Goal: Information Seeking & Learning: Learn about a topic

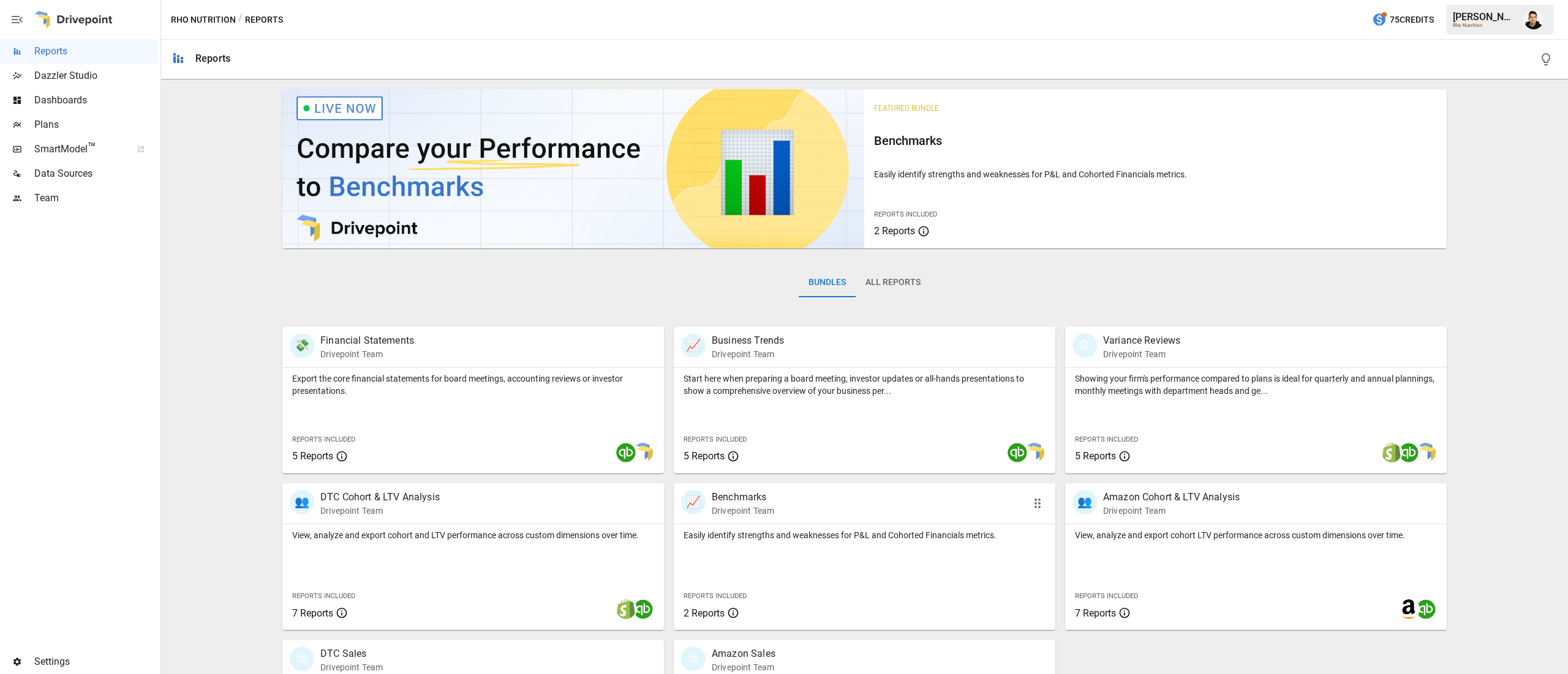
scroll to position [117, 0]
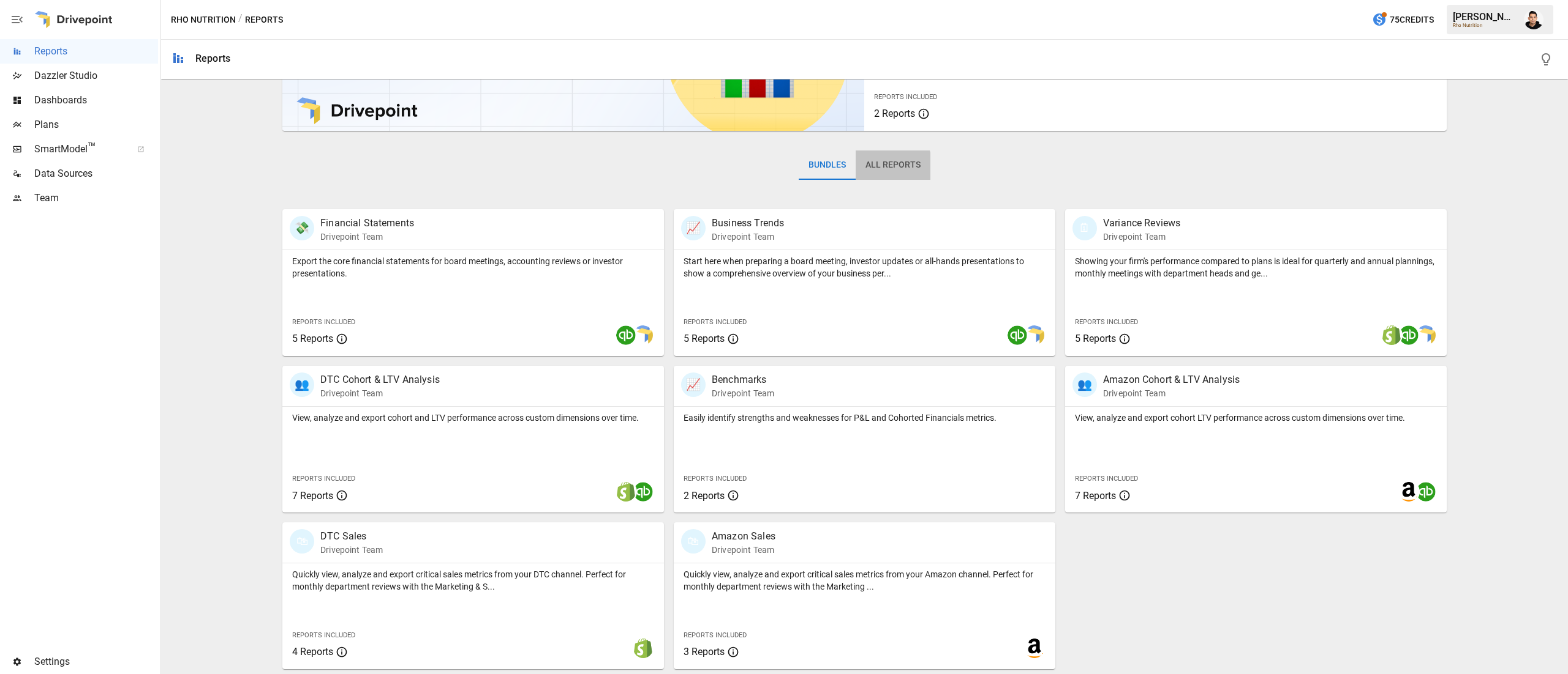
click at [882, 167] on button "All Reports" at bounding box center [893, 165] width 75 height 30
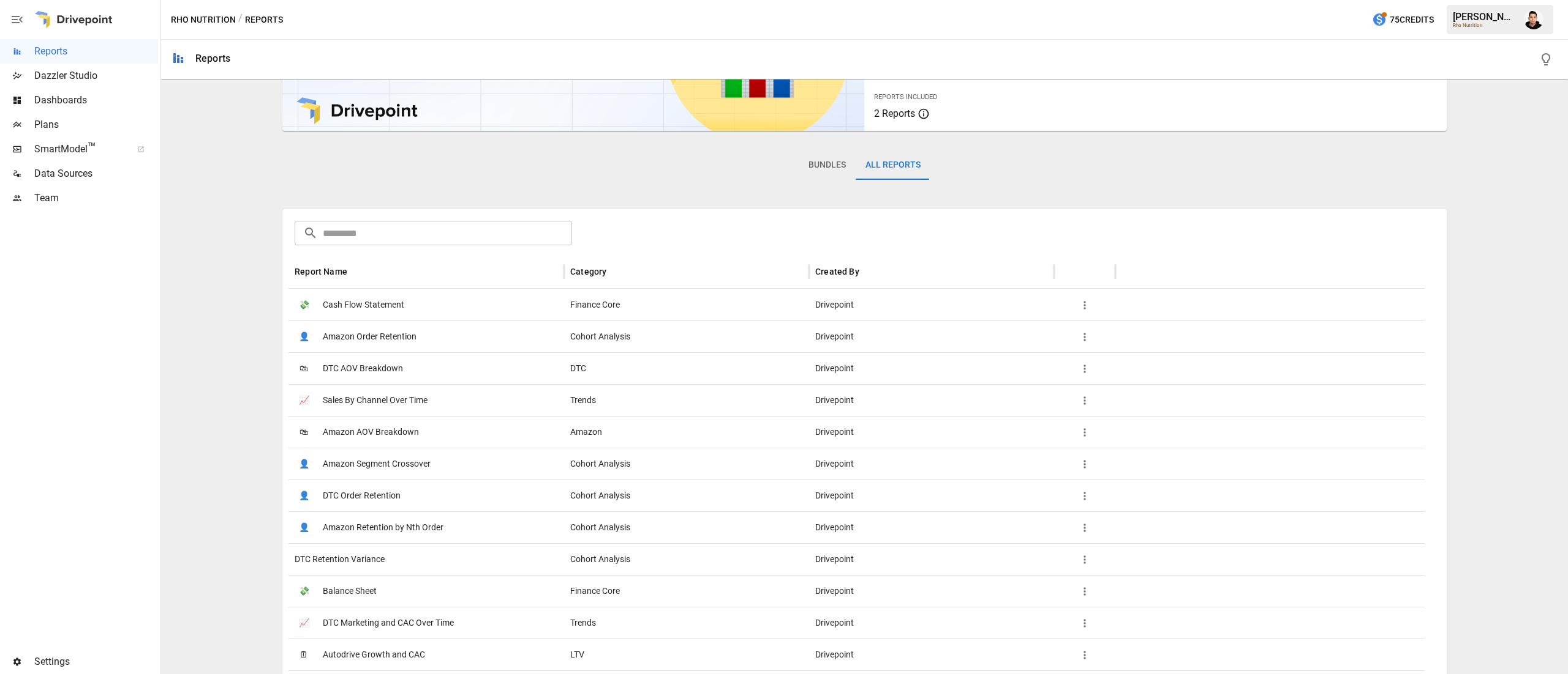
scroll to position [0, 0]
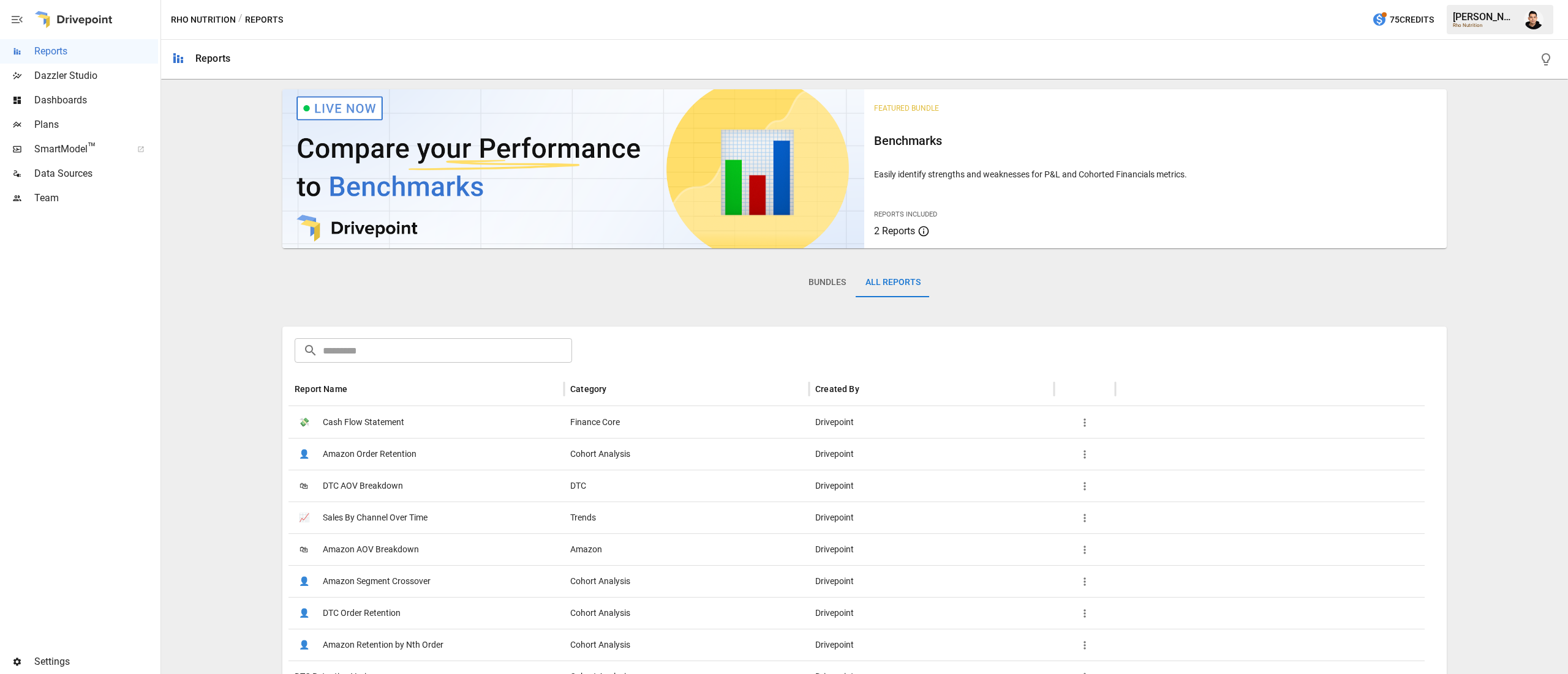
click at [800, 283] on button "Bundles" at bounding box center [827, 283] width 57 height 30
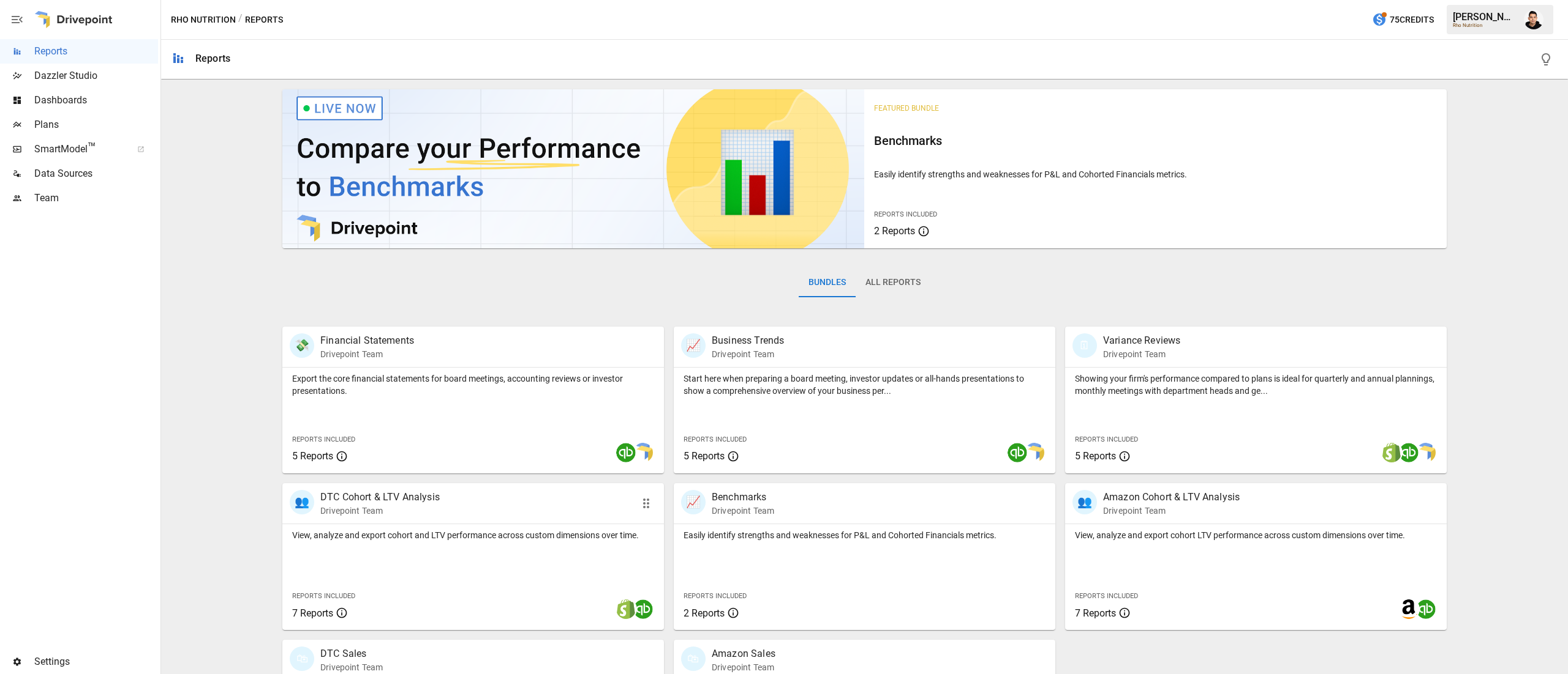
click at [419, 545] on div "View, analyze and export cohort and LTV performance across custom dimensions ov…" at bounding box center [473, 578] width 382 height 106
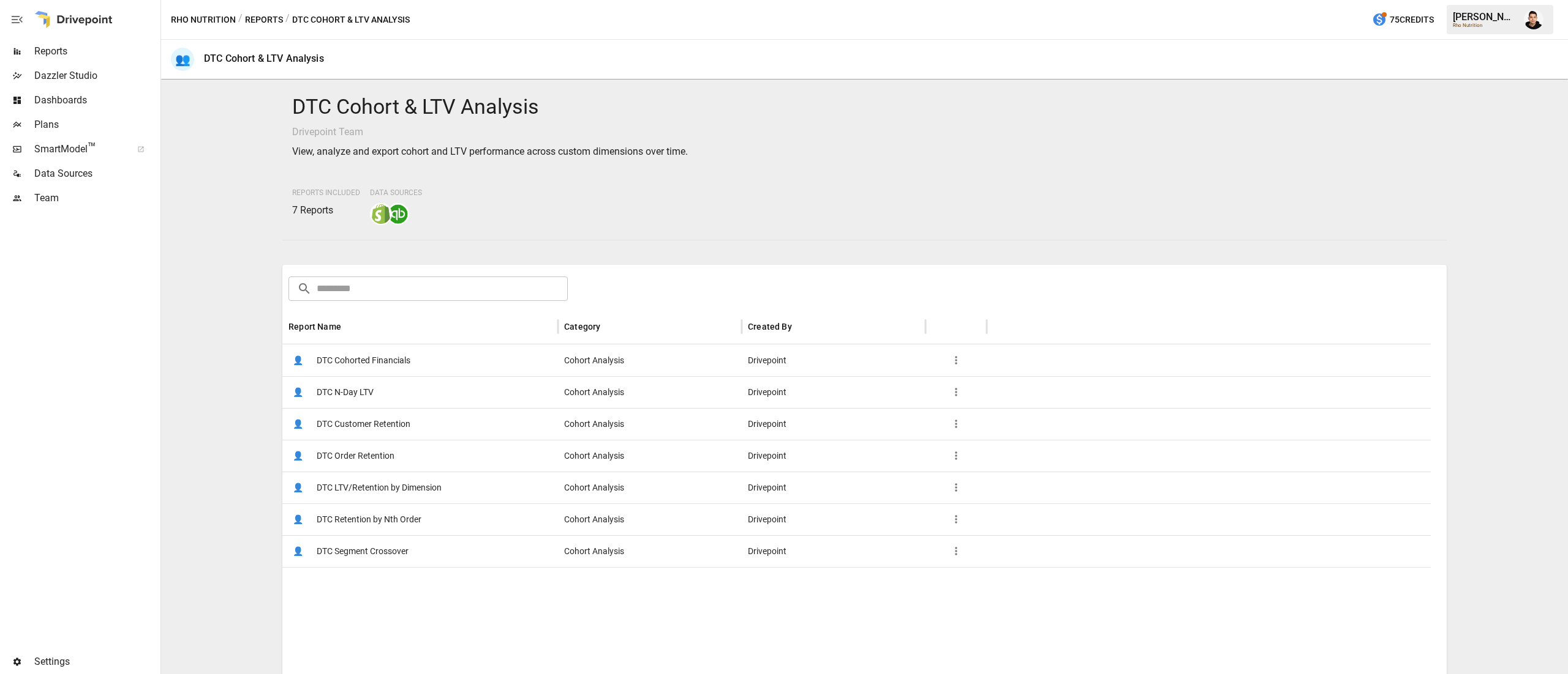
click at [380, 427] on span "DTC Customer Retention" at bounding box center [363, 425] width 94 height 31
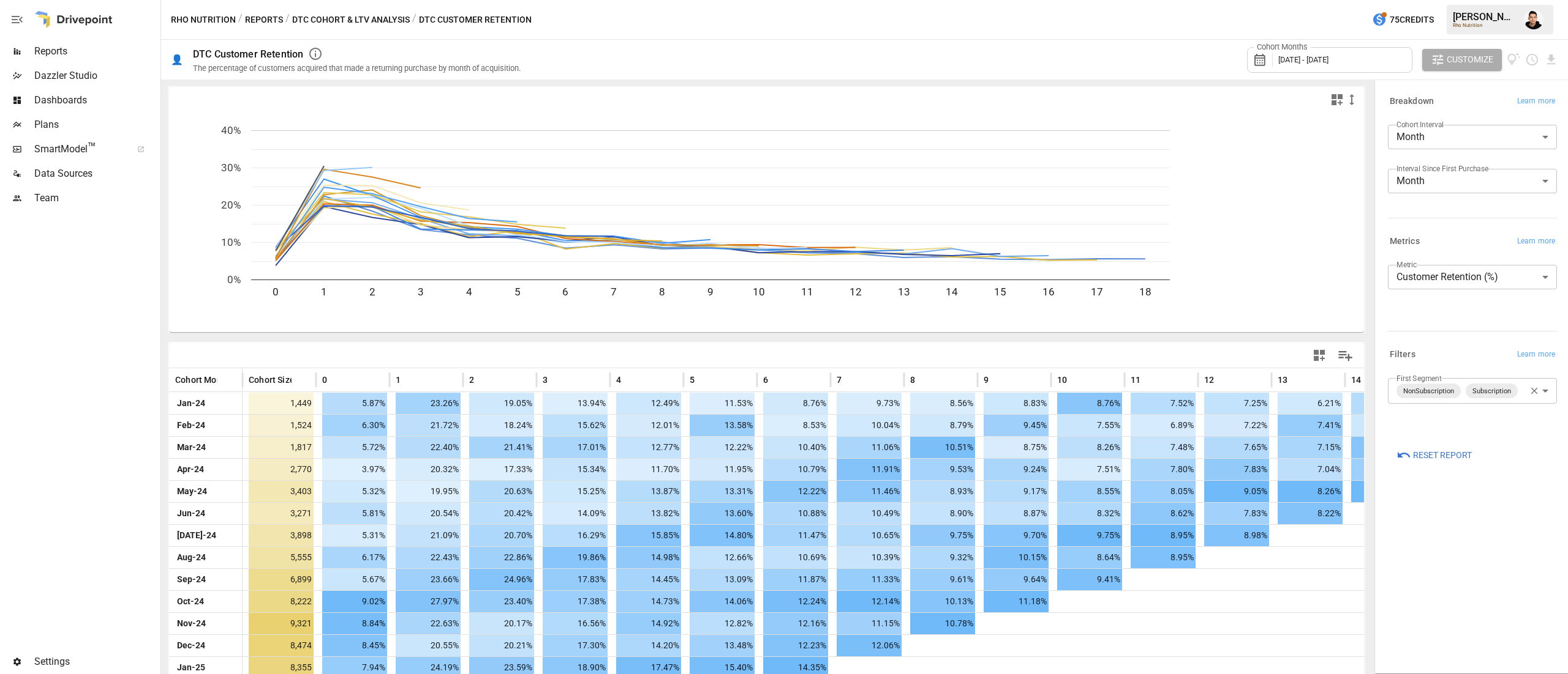
scroll to position [140, 0]
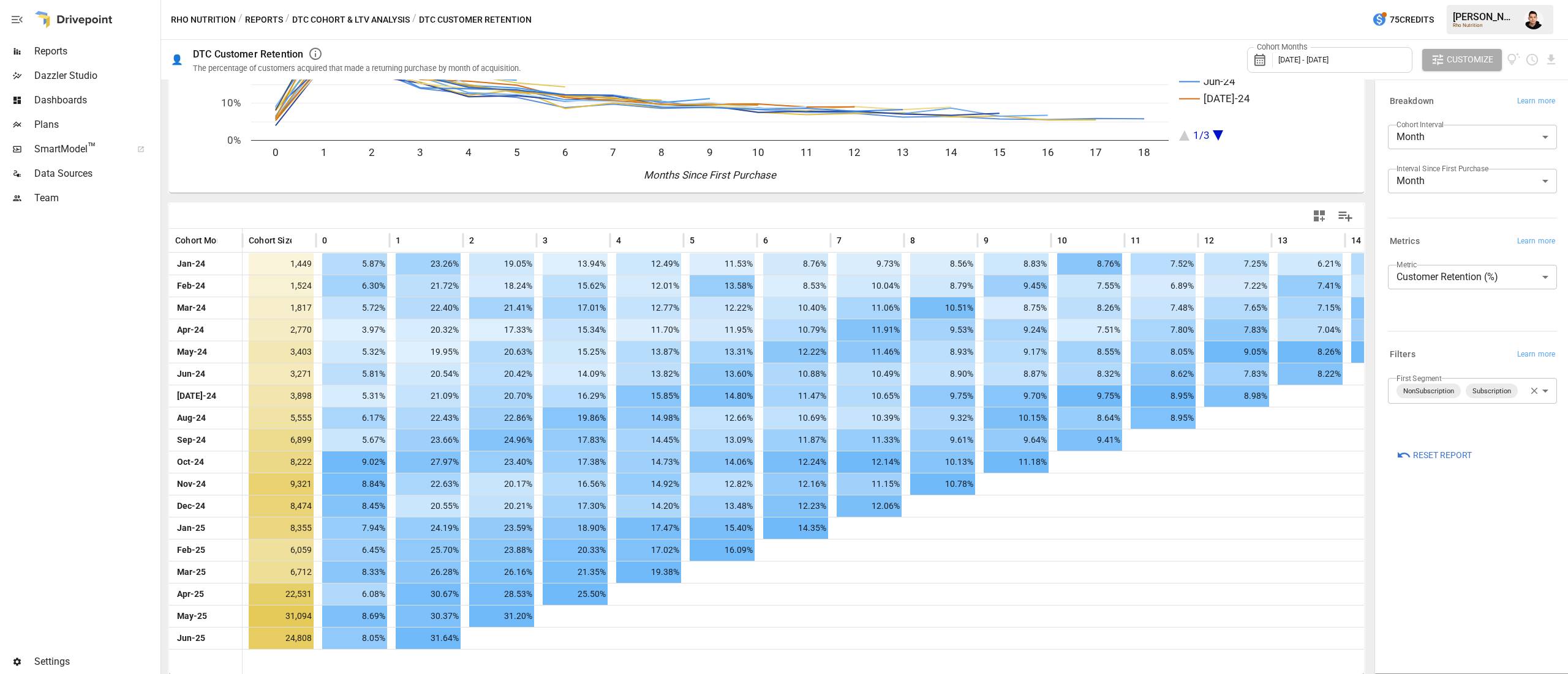
click at [1344, 66] on div "Cohort Months [DATE] - [DATE]" at bounding box center [1329, 60] width 165 height 26
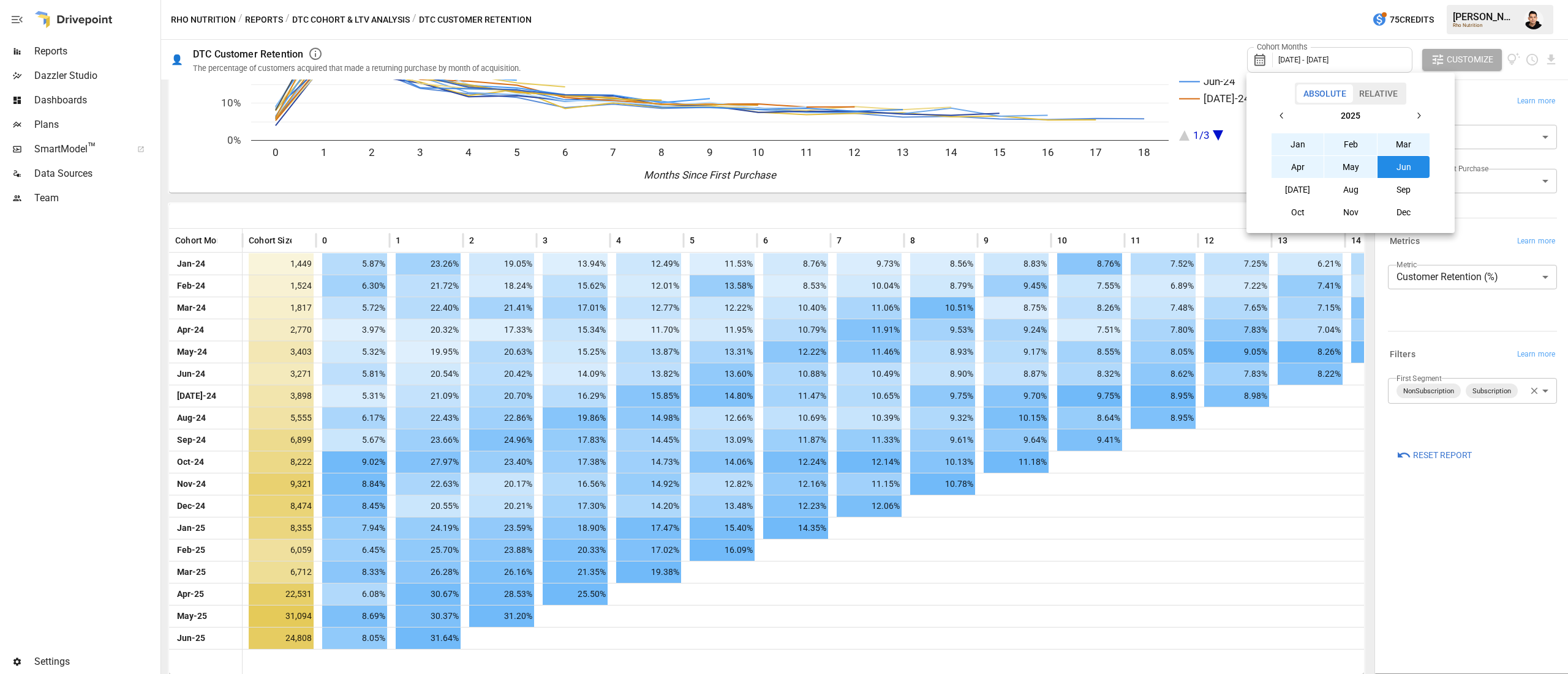
click at [1279, 117] on icon "button" at bounding box center [1281, 116] width 10 height 10
click at [1287, 142] on button "Jan" at bounding box center [1298, 144] width 53 height 22
click at [1417, 115] on icon "button" at bounding box center [1418, 116] width 10 height 10
click at [1306, 195] on button "[DATE]" at bounding box center [1298, 189] width 53 height 22
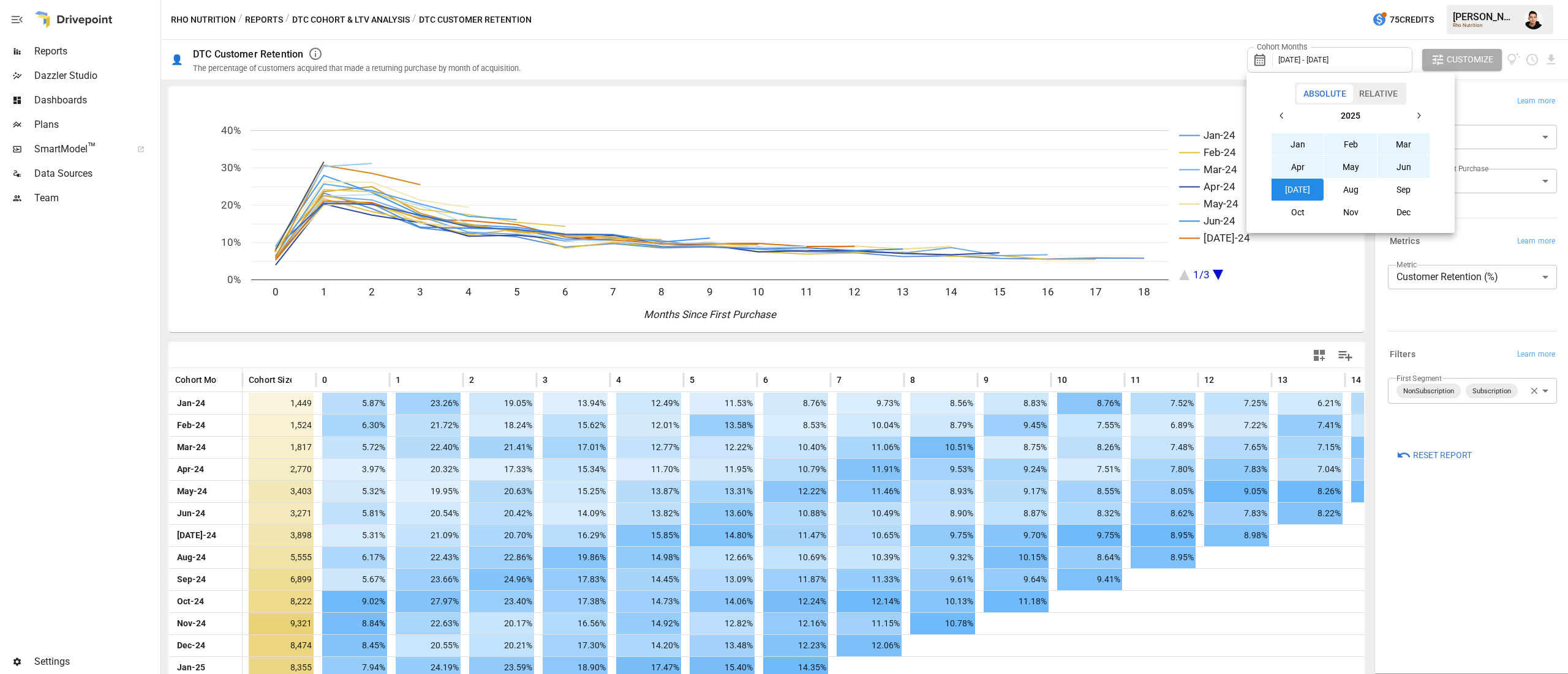
click at [1125, 55] on div at bounding box center [784, 337] width 1568 height 674
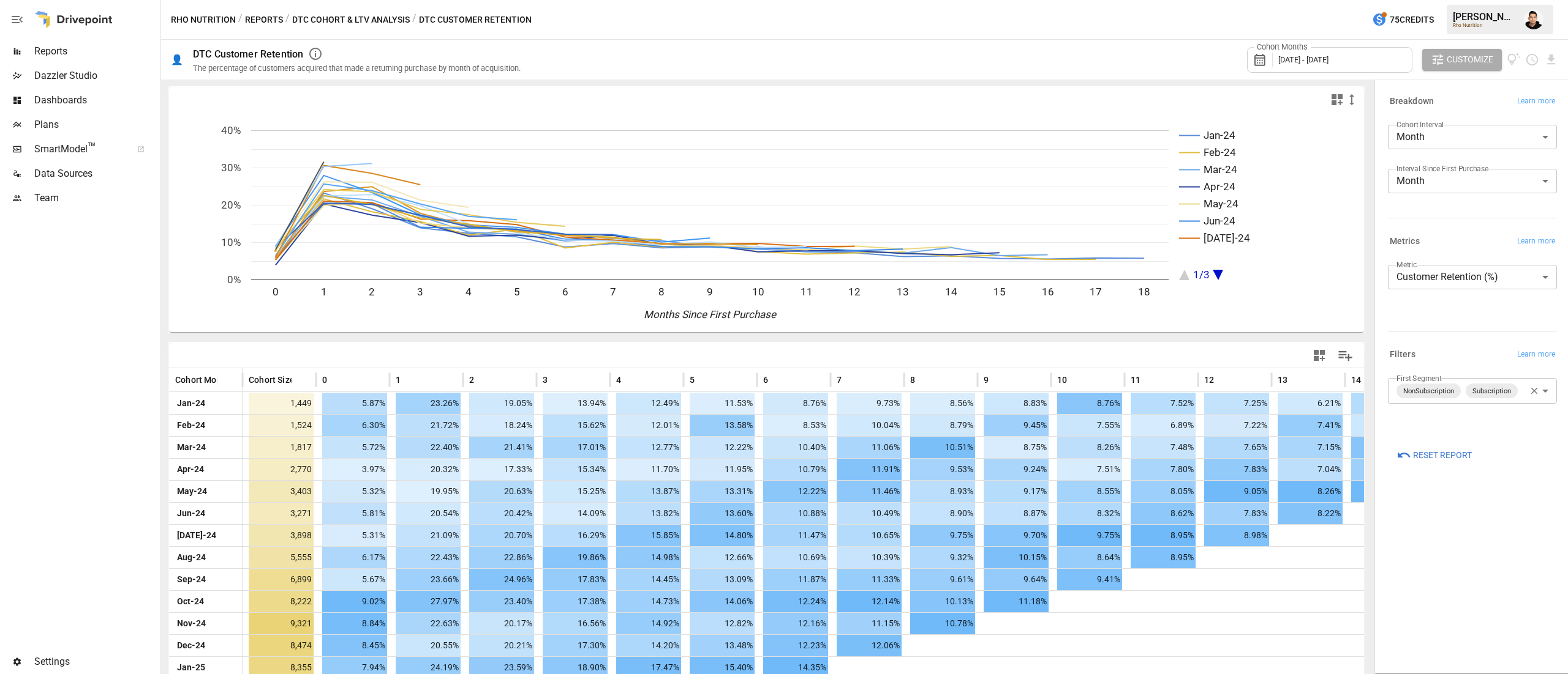
scroll to position [162, 0]
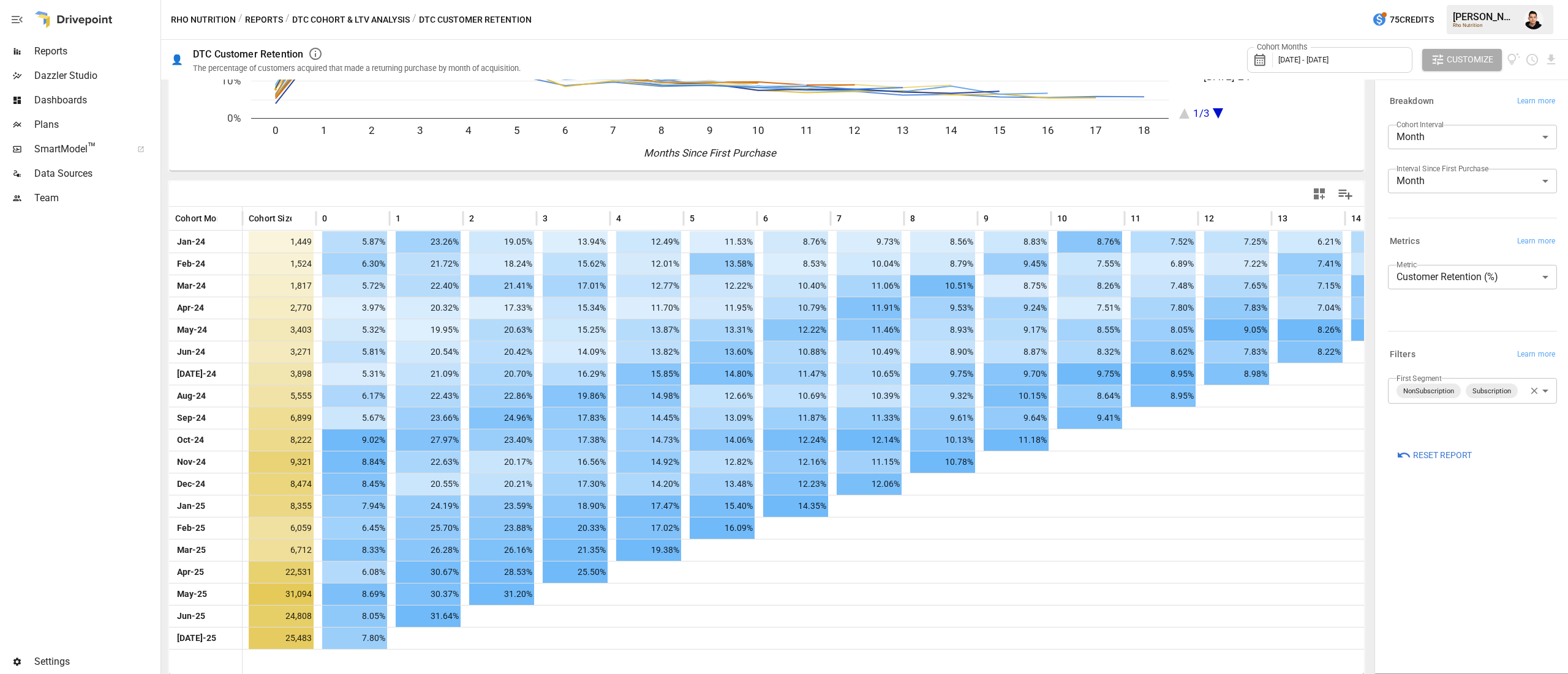
click at [1424, 218] on div at bounding box center [1472, 218] width 169 height 1
click at [1380, 67] on div "Cohort Months [DATE] - [DATE]" at bounding box center [1329, 60] width 165 height 26
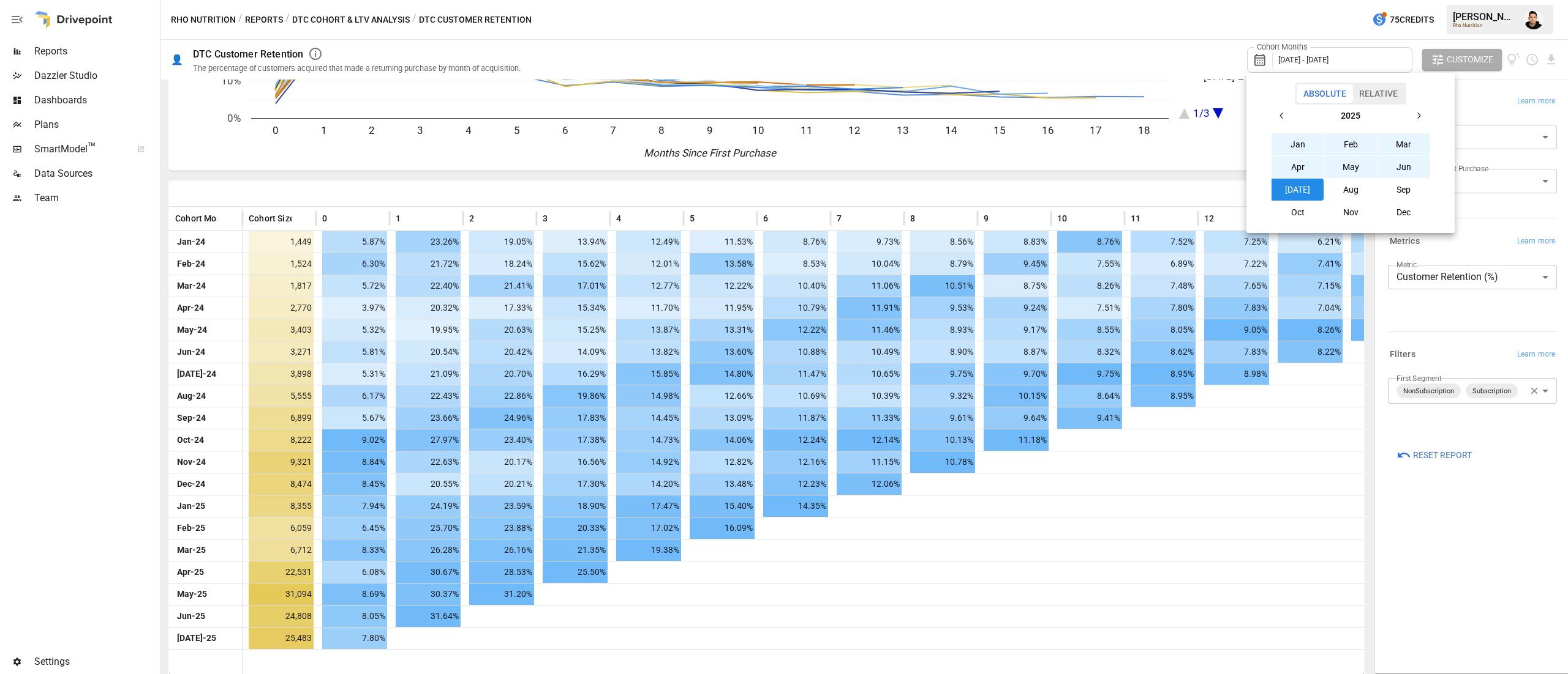
click at [1272, 14] on div at bounding box center [784, 337] width 1568 height 674
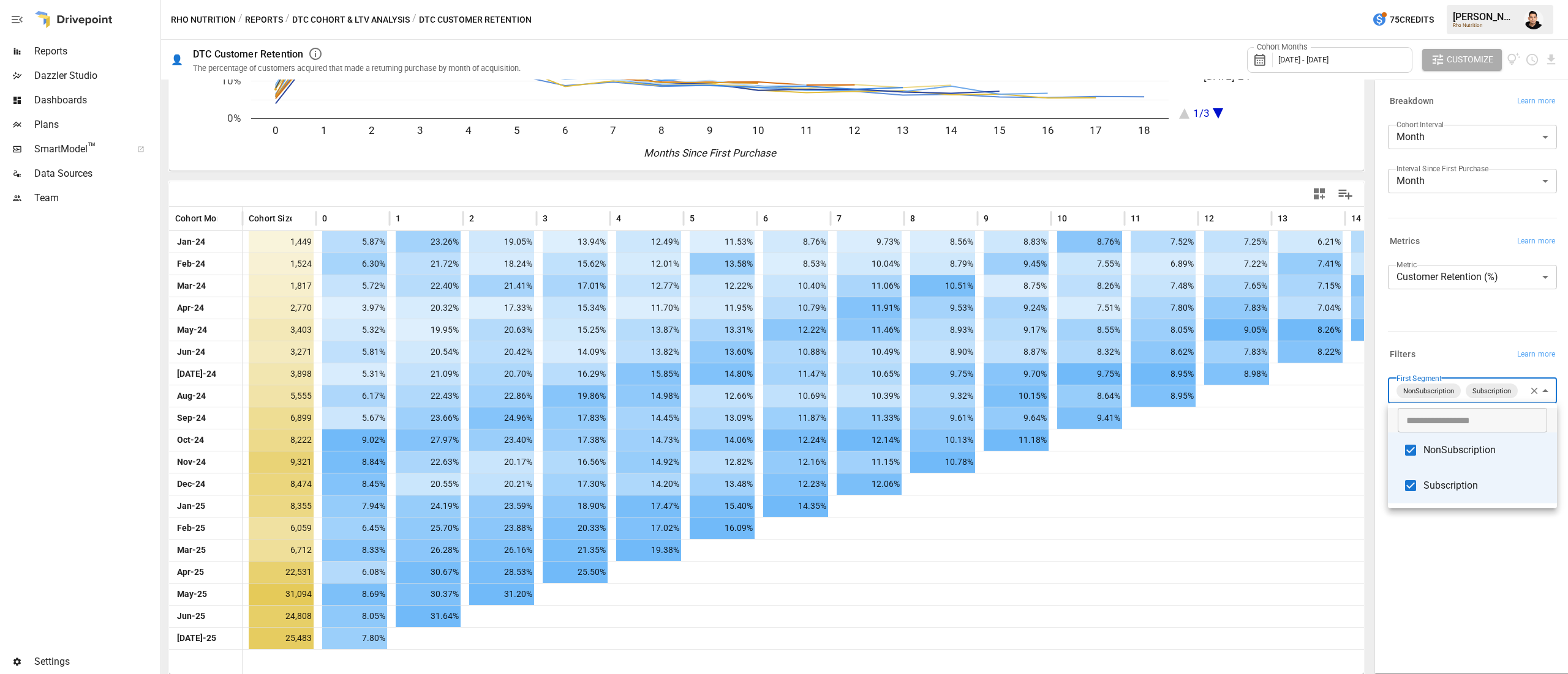
click at [1465, 0] on body "Reports Dazzler Studio Dashboards Plans SmartModel ™ Data Sources Team Settings…" at bounding box center [784, 0] width 1568 height 0
click at [1447, 460] on li "NonSubscription" at bounding box center [1472, 450] width 169 height 36
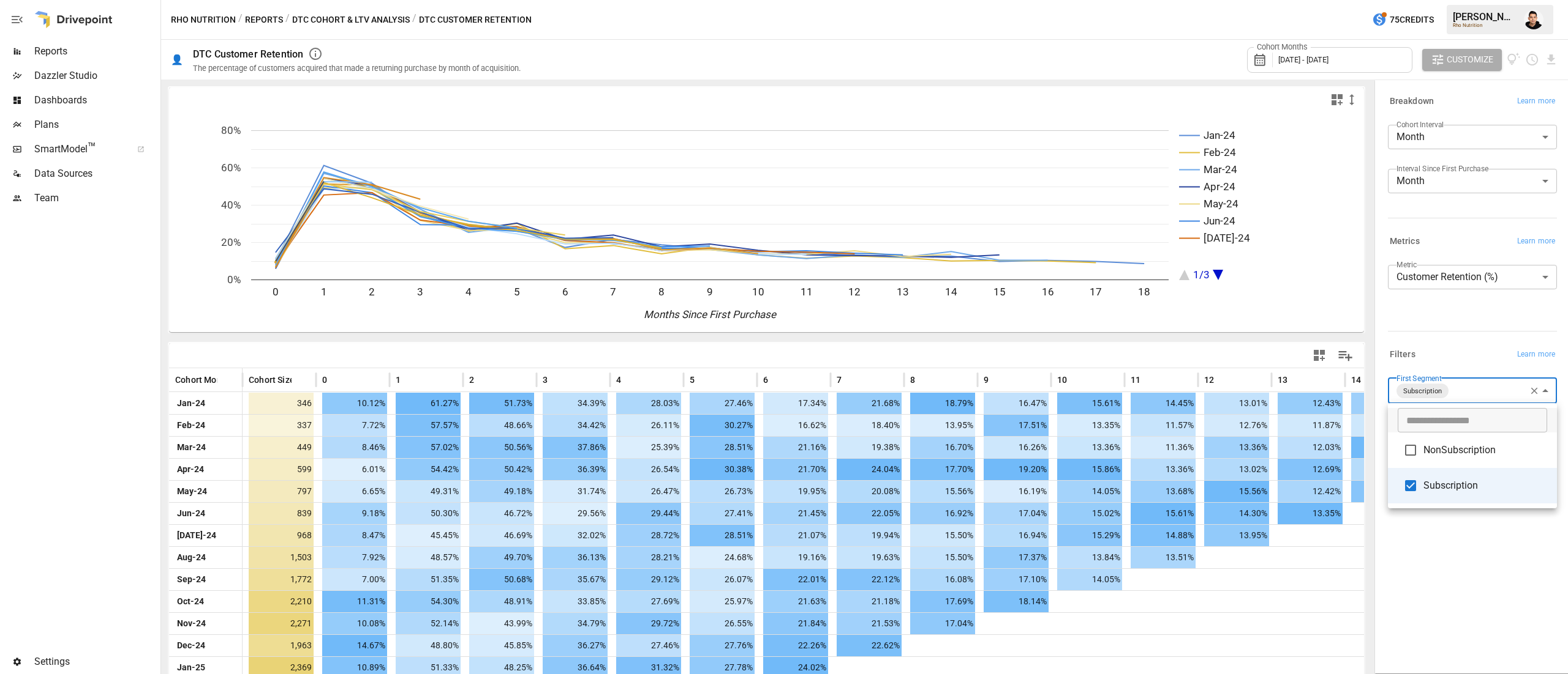
drag, startPoint x: 1354, startPoint y: 217, endPoint x: 1357, endPoint y: 254, distance: 37.1
click at [1355, 229] on div at bounding box center [784, 337] width 1568 height 674
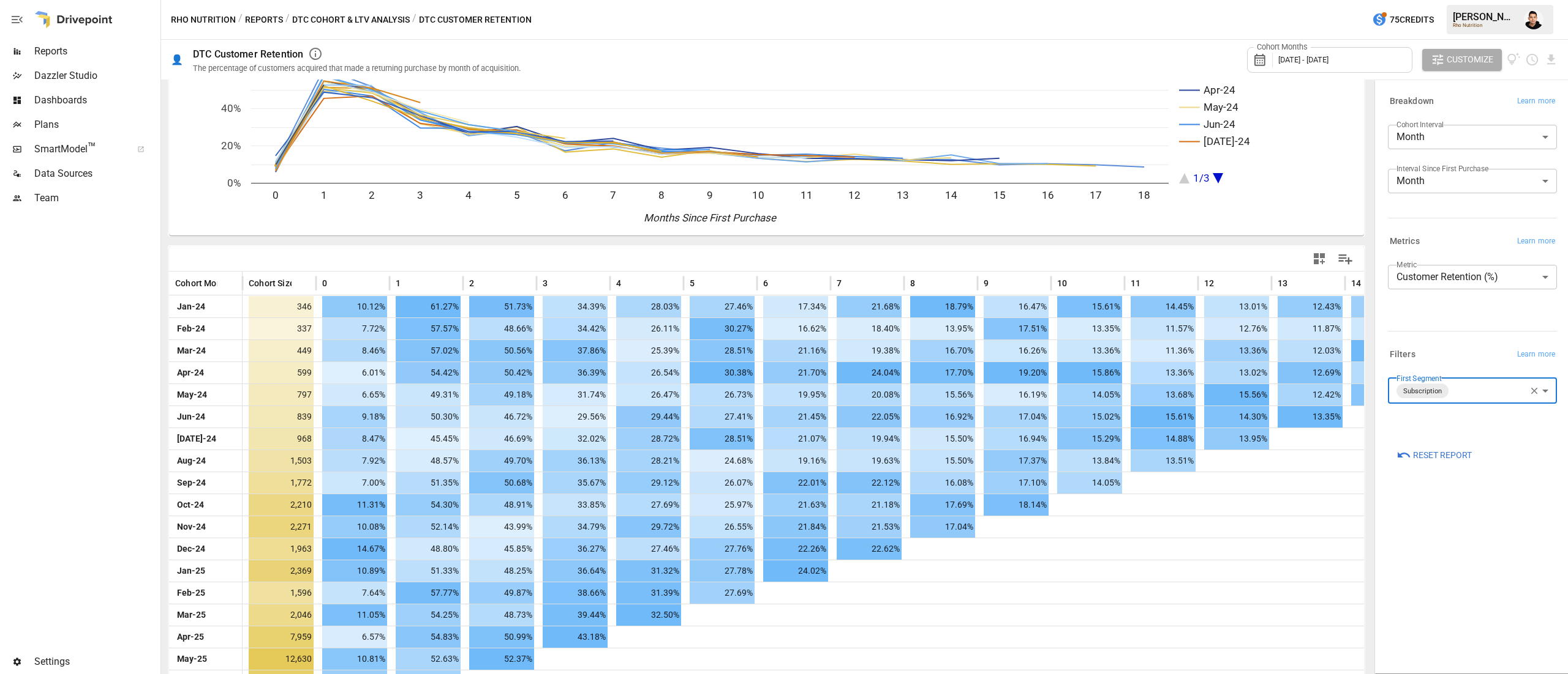
scroll to position [162, 0]
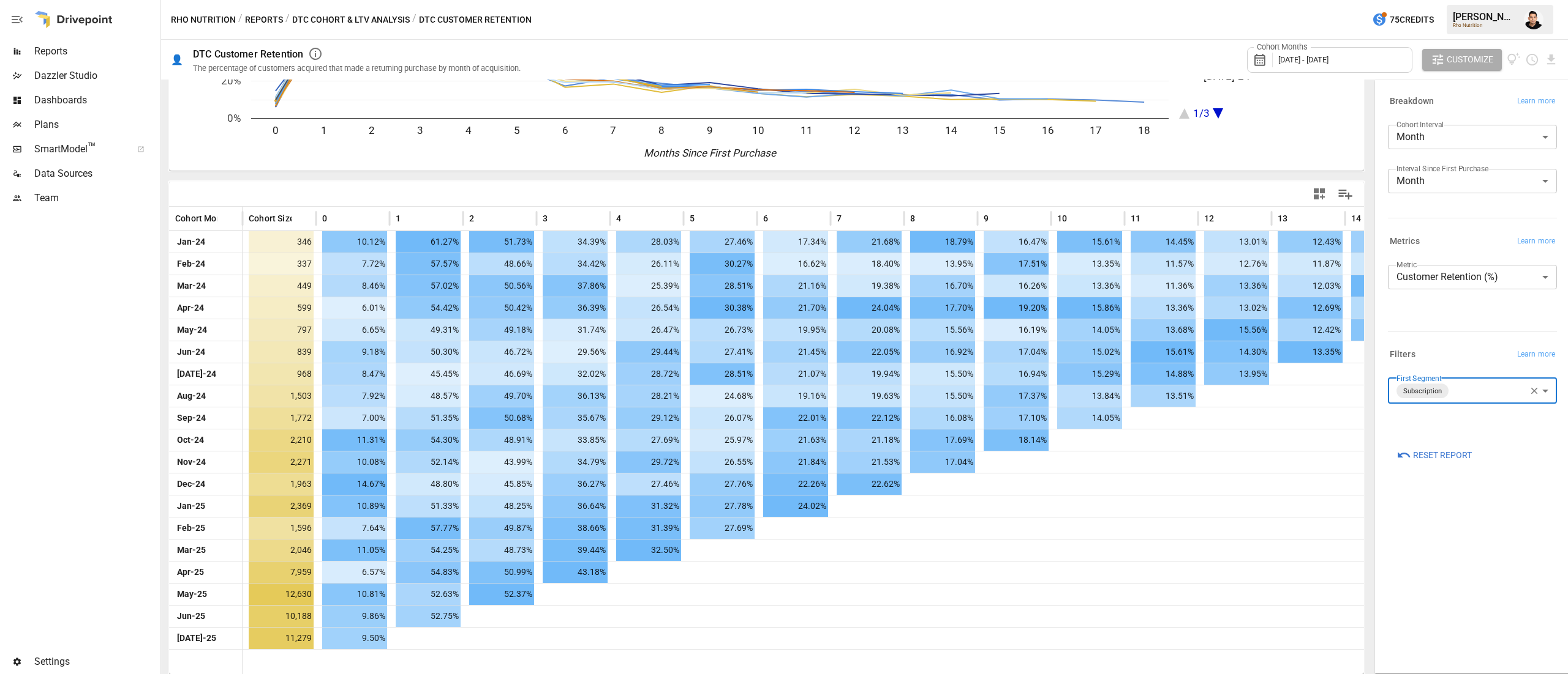
click at [1431, 525] on div "**********" at bounding box center [1472, 377] width 189 height 587
click at [1470, 376] on div "**********" at bounding box center [1470, 390] width 174 height 98
click at [1470, 0] on body "Reports Dazzler Studio Dashboards Plans SmartModel ™ Data Sources Team Settings…" at bounding box center [784, 0] width 1568 height 0
click at [1437, 453] on span "NonSubscription" at bounding box center [1485, 450] width 123 height 15
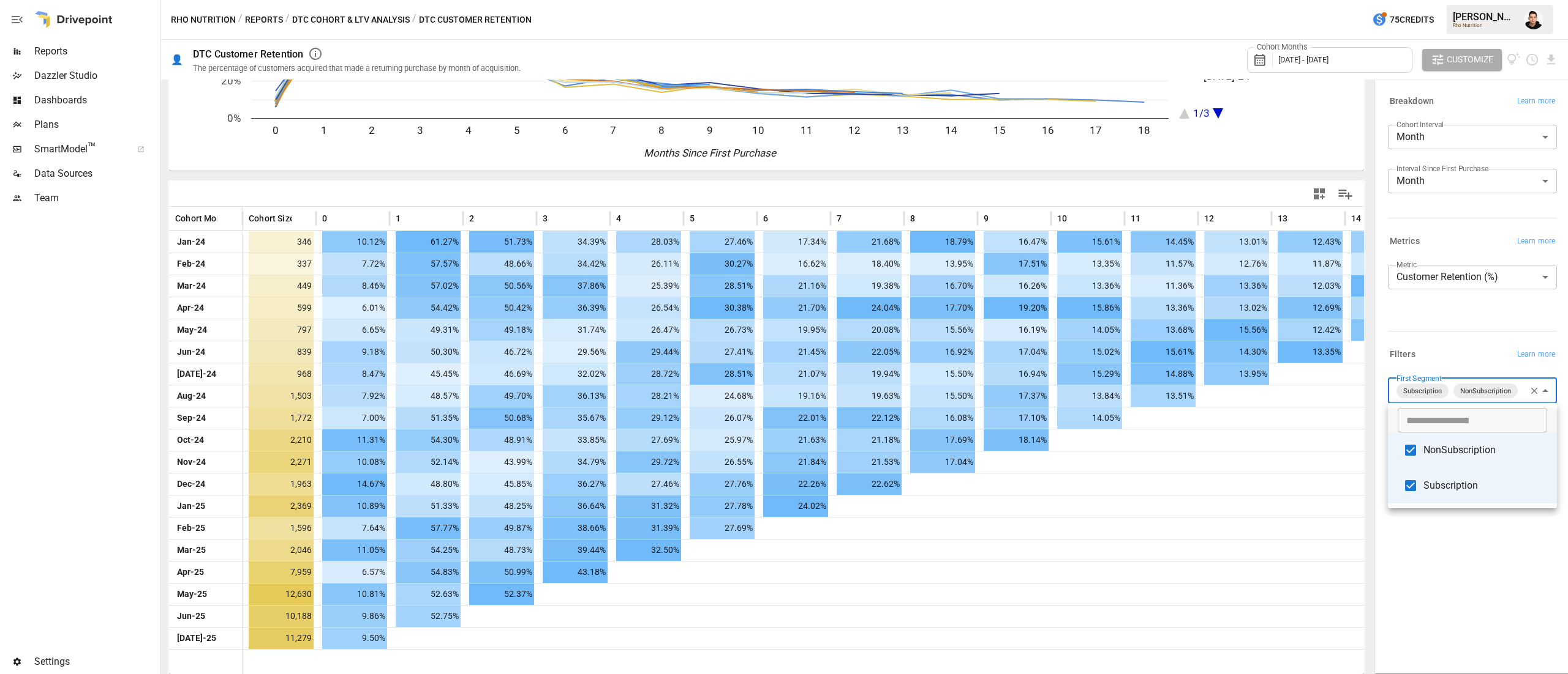
click at [1435, 471] on li "Subscription" at bounding box center [1472, 486] width 169 height 36
type input "**********"
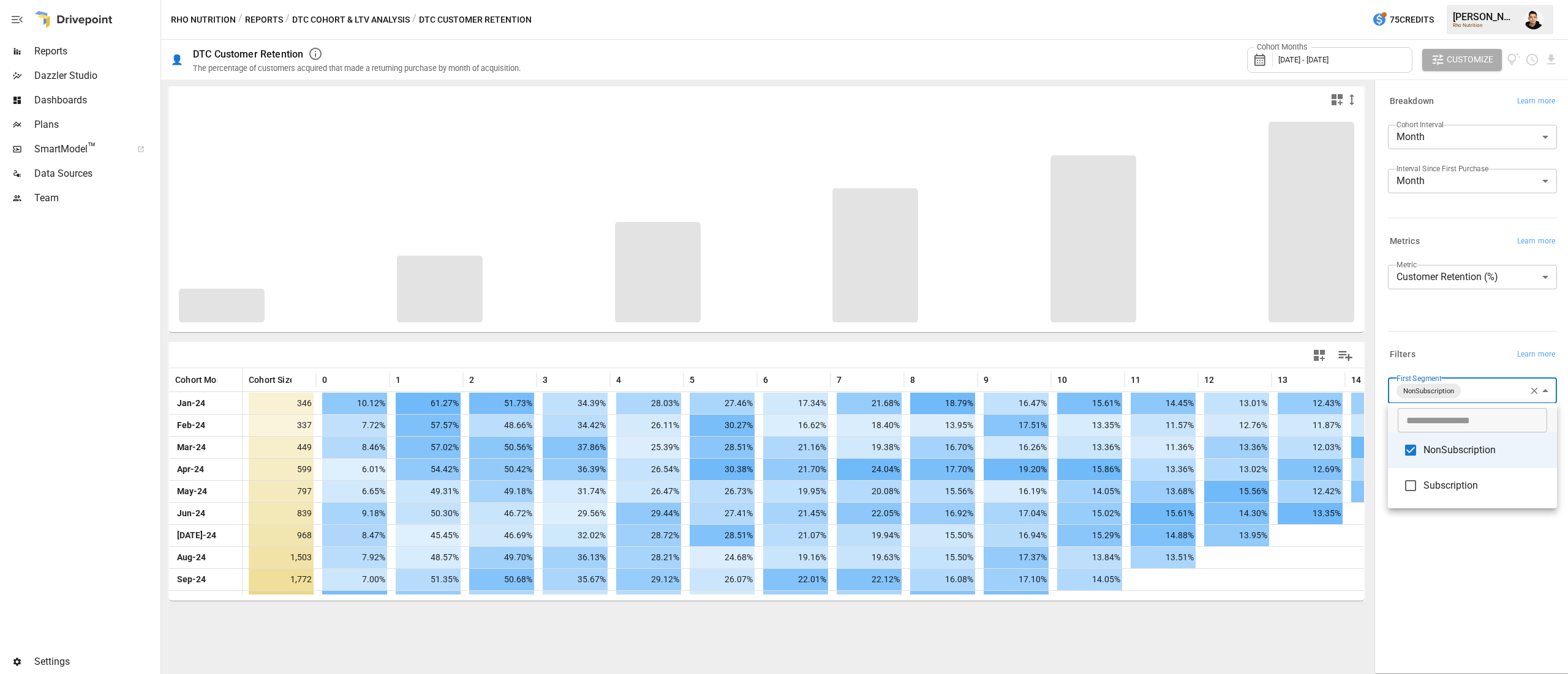
click at [1438, 312] on div at bounding box center [784, 337] width 1568 height 674
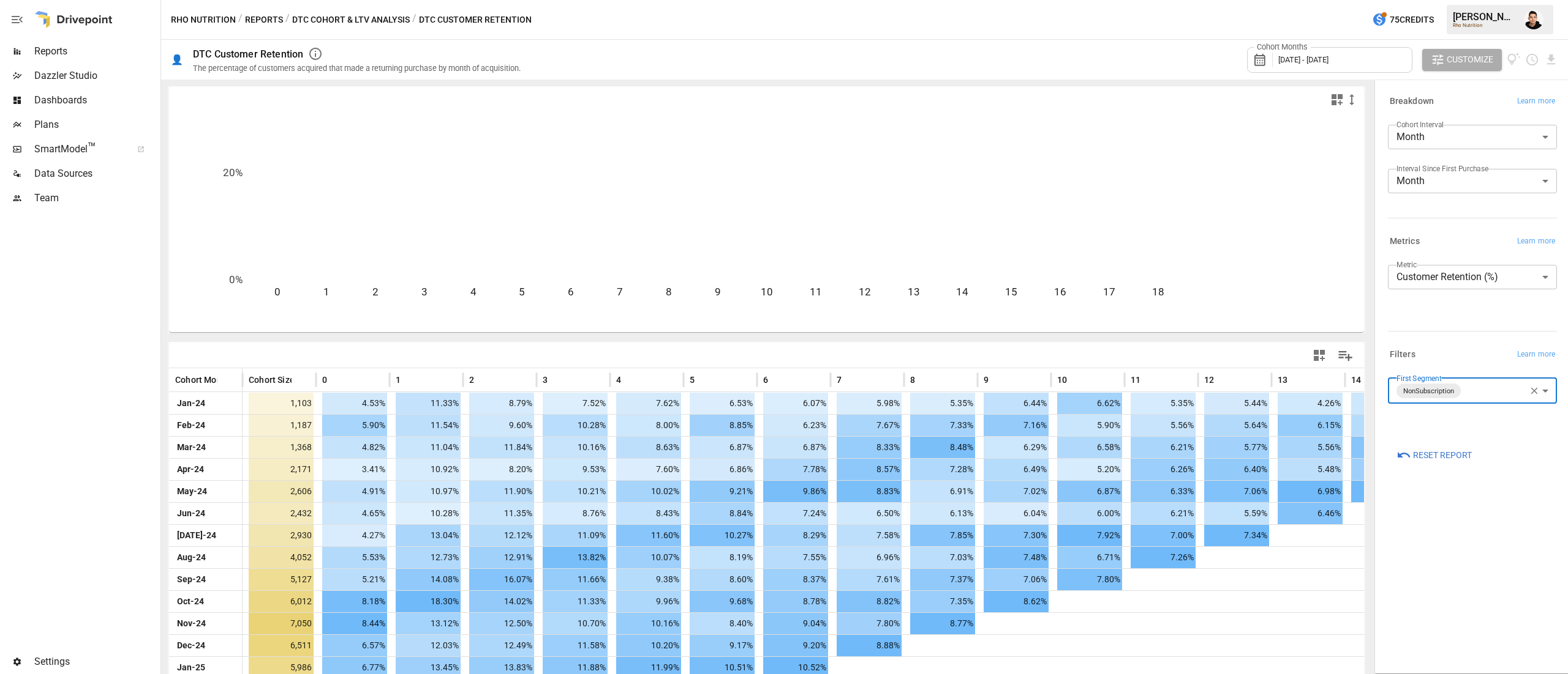
scroll to position [162, 0]
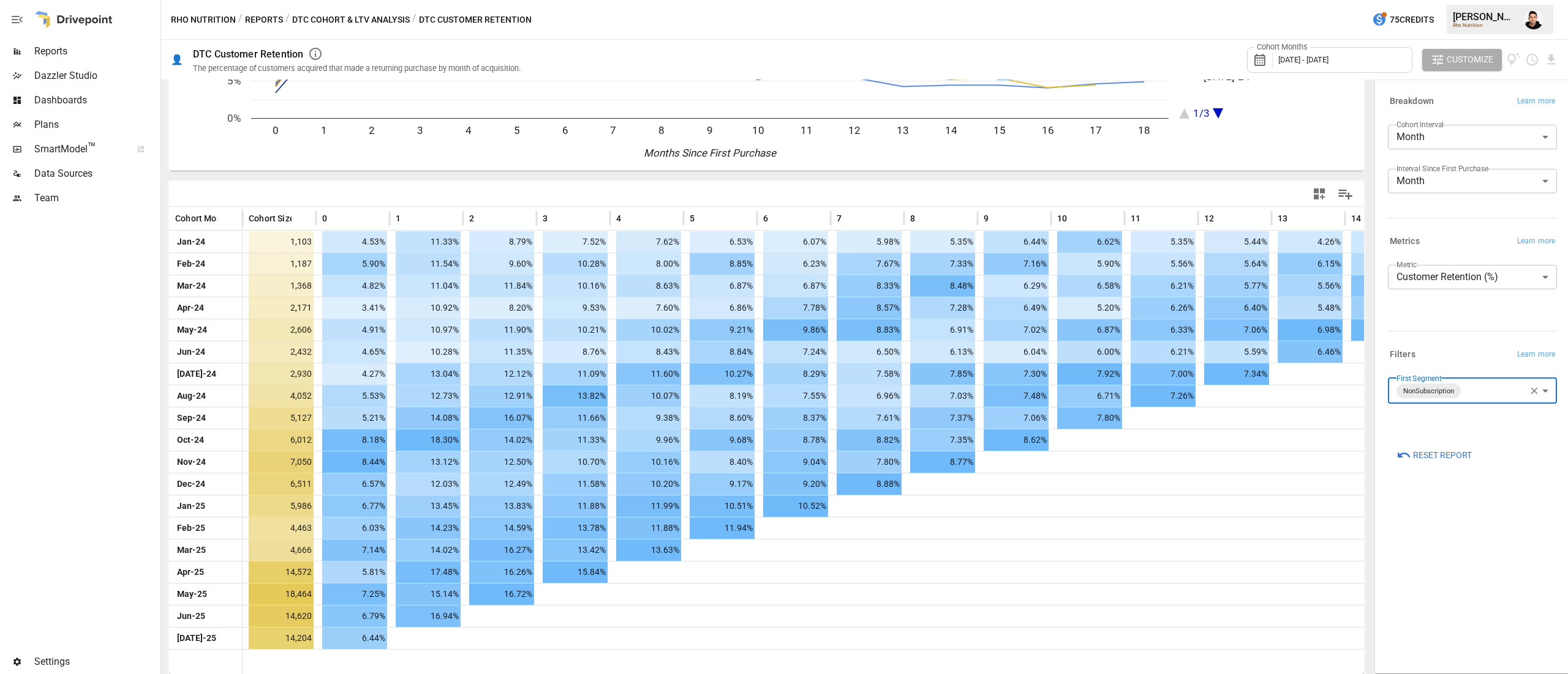
click at [1432, 620] on div "**********" at bounding box center [1472, 377] width 189 height 587
click at [374, 22] on button "DTC Cohort & LTV Analysis" at bounding box center [350, 20] width 117 height 16
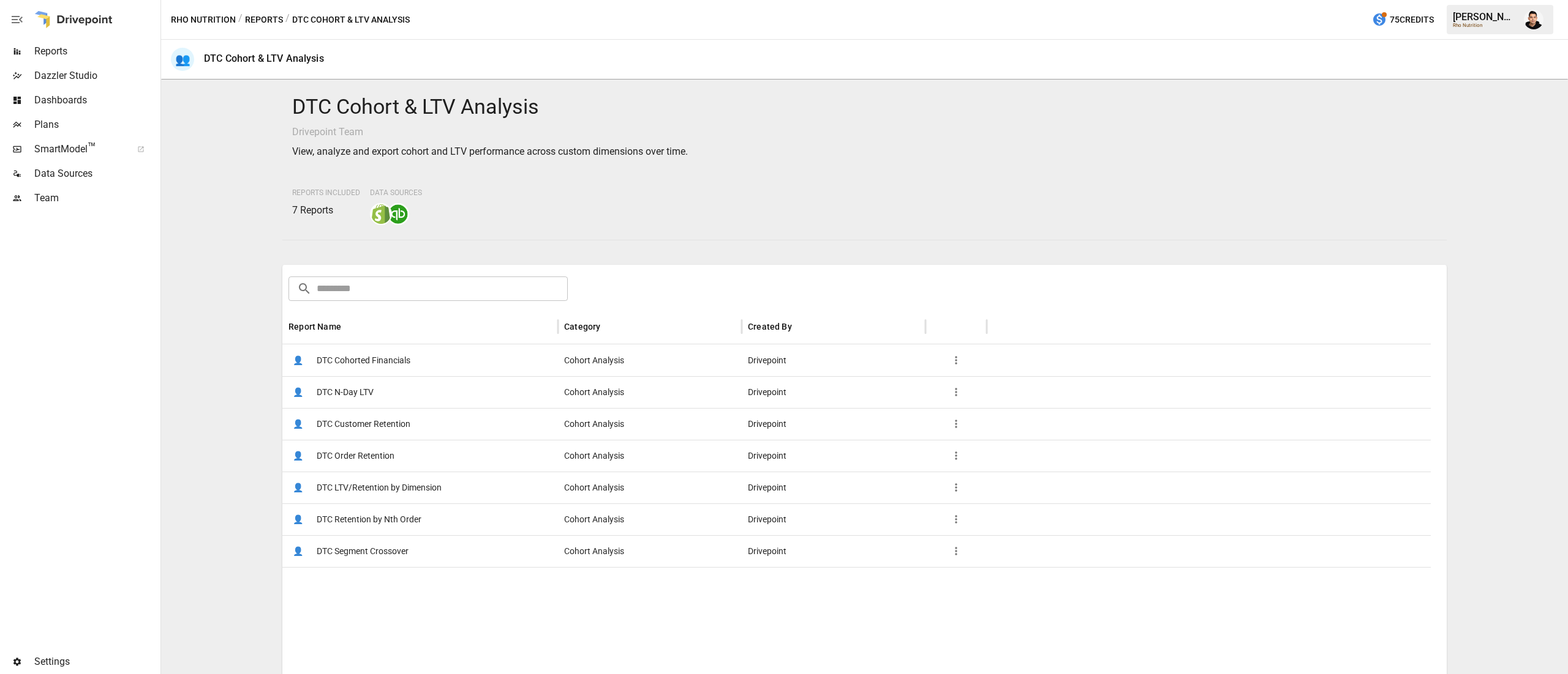
click at [388, 550] on span "DTC Segment Crossover" at bounding box center [362, 552] width 92 height 31
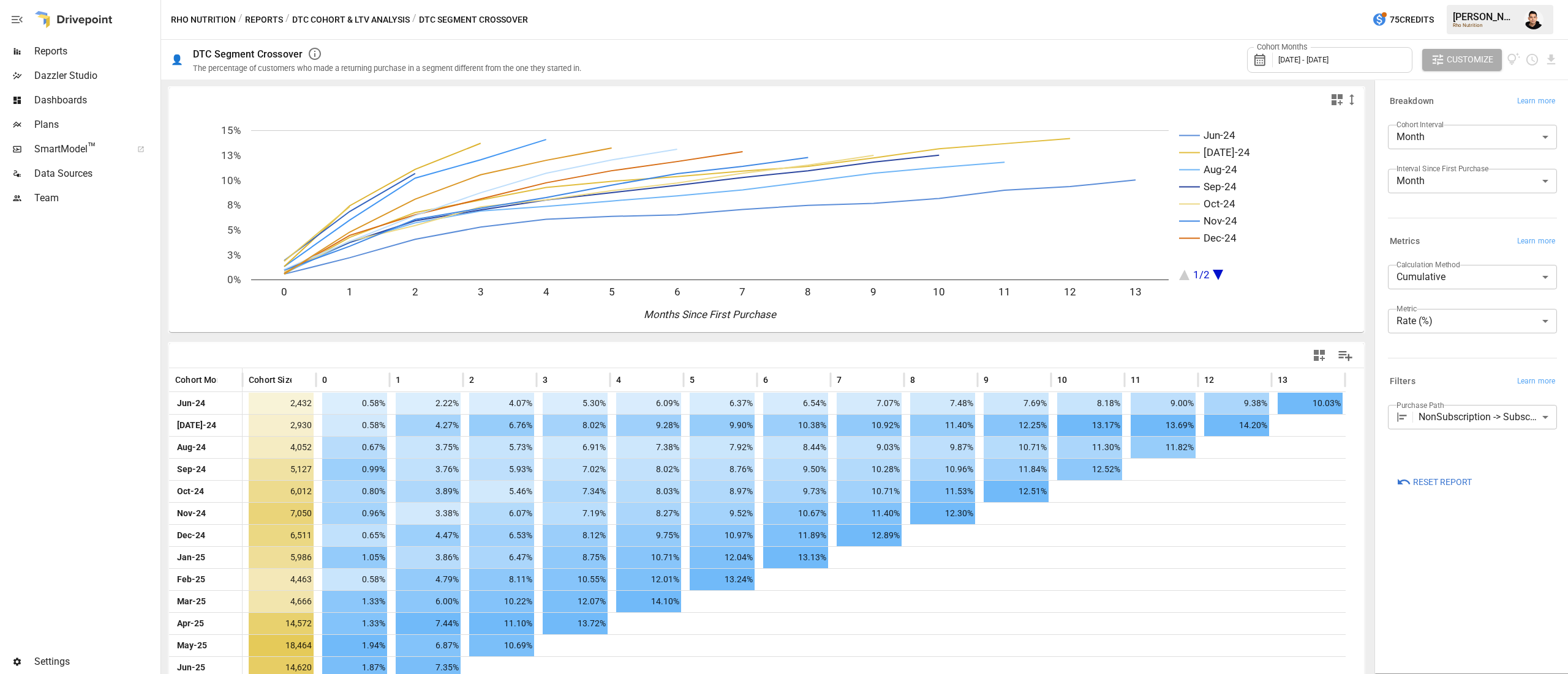
click at [1436, 494] on div "**********" at bounding box center [1470, 295] width 194 height 434
click at [1450, 479] on span "Reset Report" at bounding box center [1442, 483] width 59 height 16
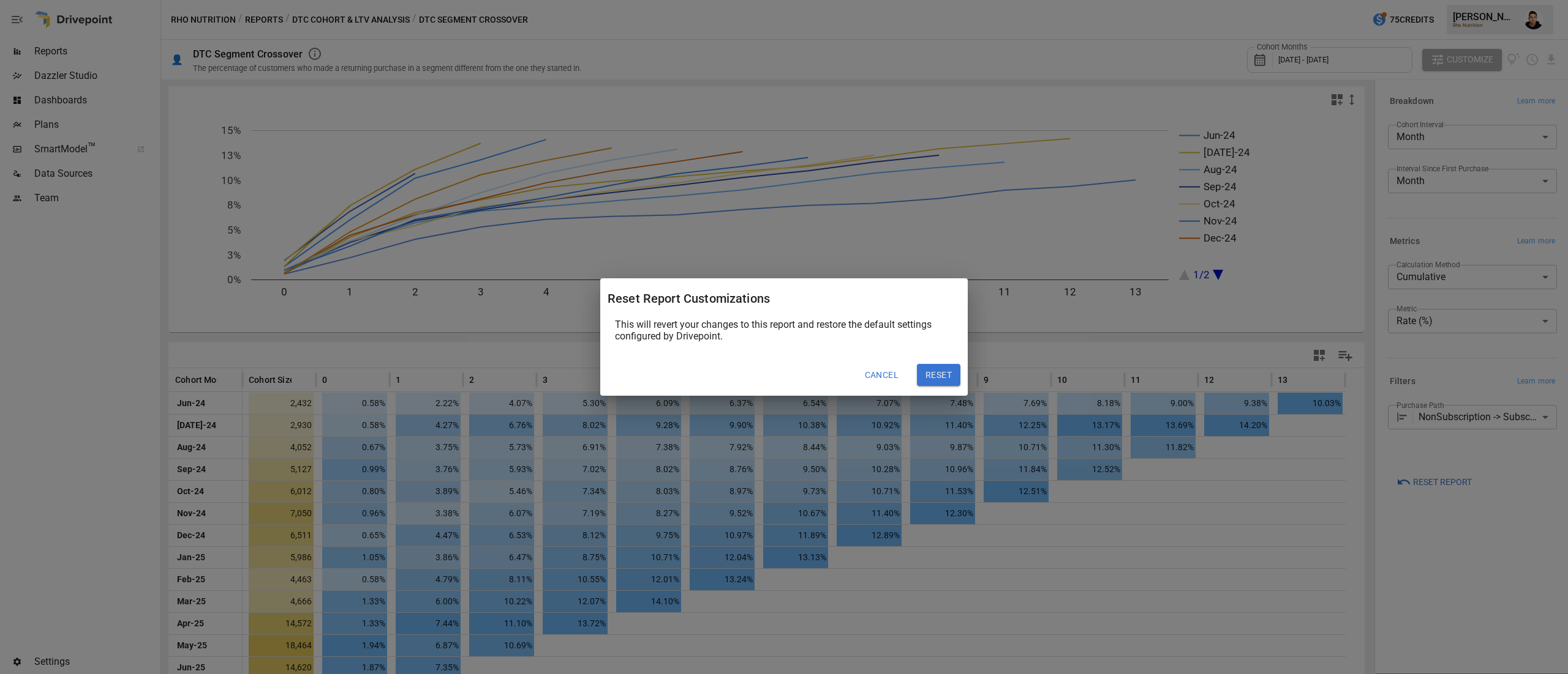
click at [939, 351] on div "This will revert your changes to this report and restore the default settings c…" at bounding box center [783, 336] width 368 height 36
click at [944, 366] on button "Reset" at bounding box center [939, 374] width 43 height 22
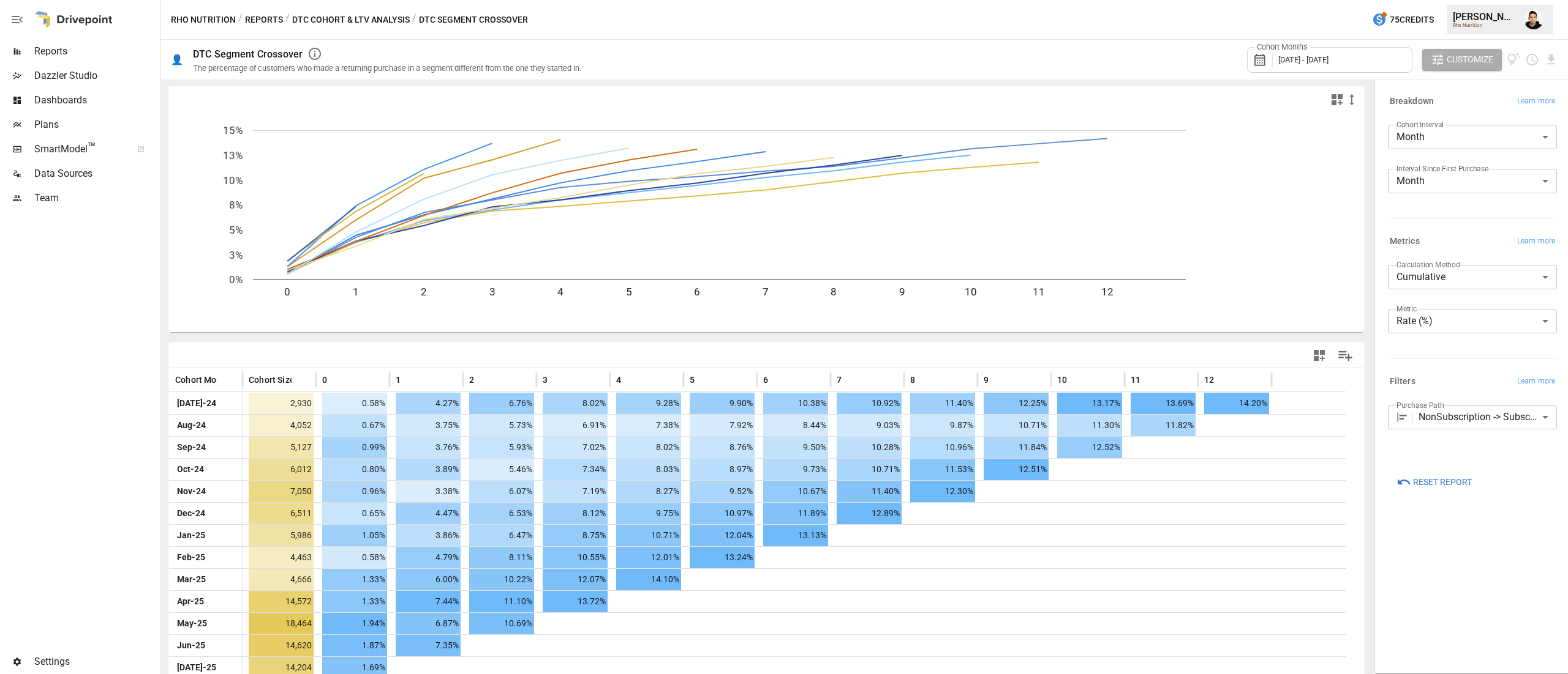
scroll to position [10, 0]
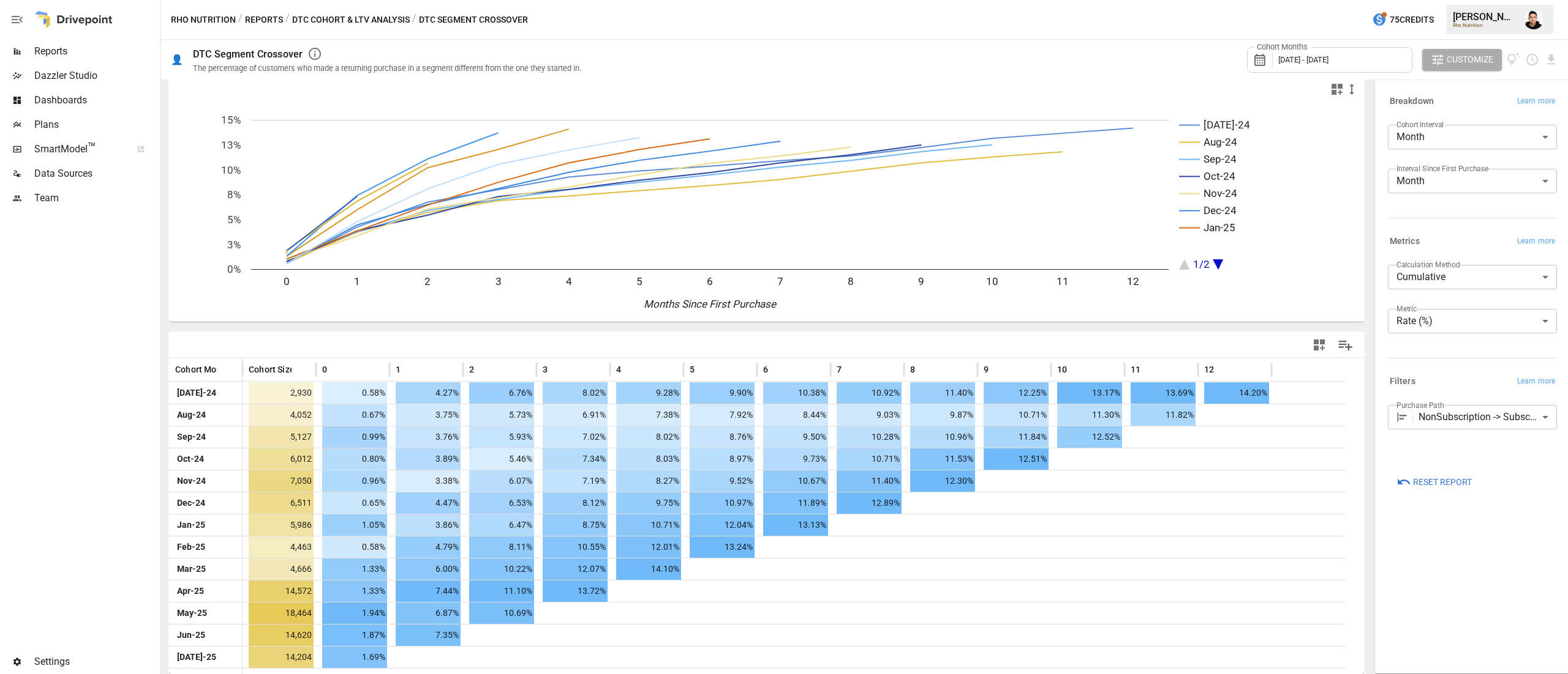
click at [362, 26] on button "DTC Cohort & LTV Analysis" at bounding box center [350, 20] width 117 height 16
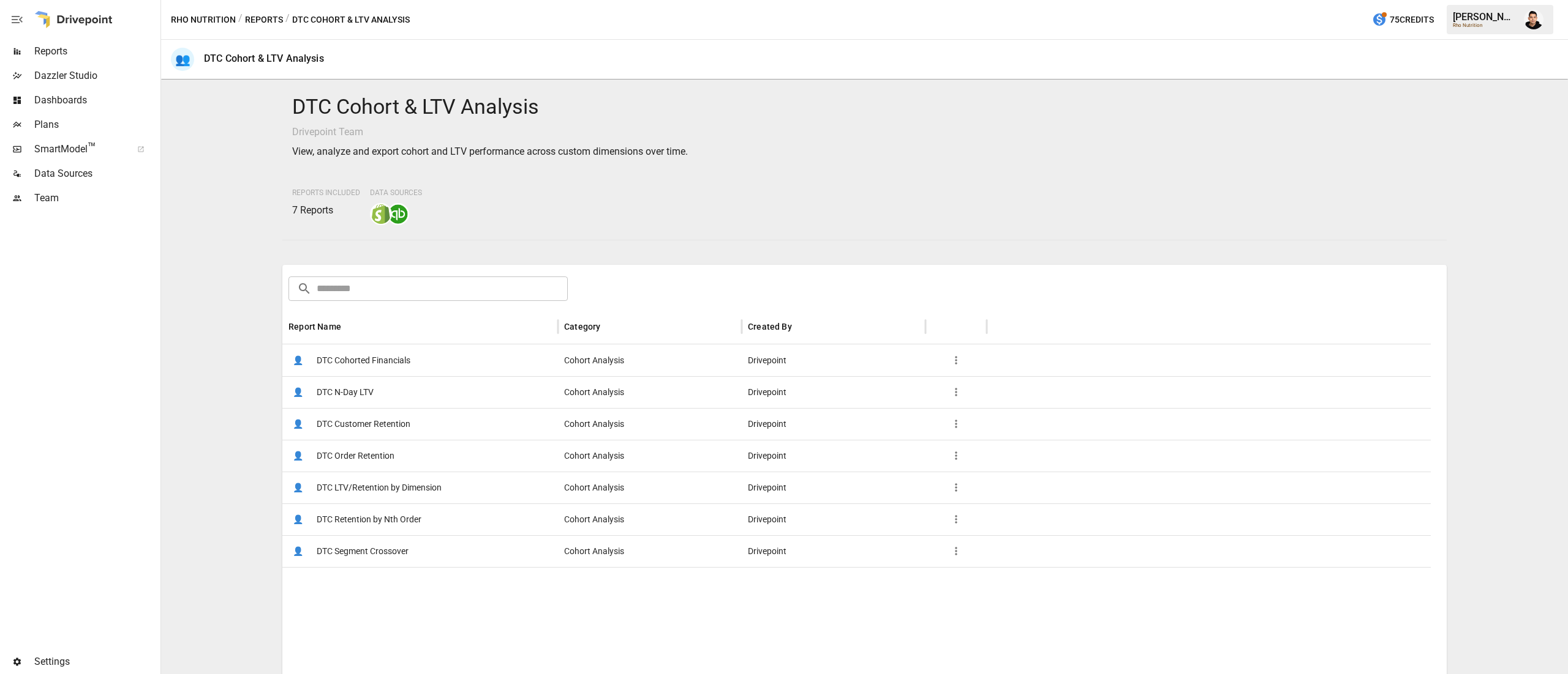
click at [262, 15] on button "Reports" at bounding box center [264, 20] width 38 height 16
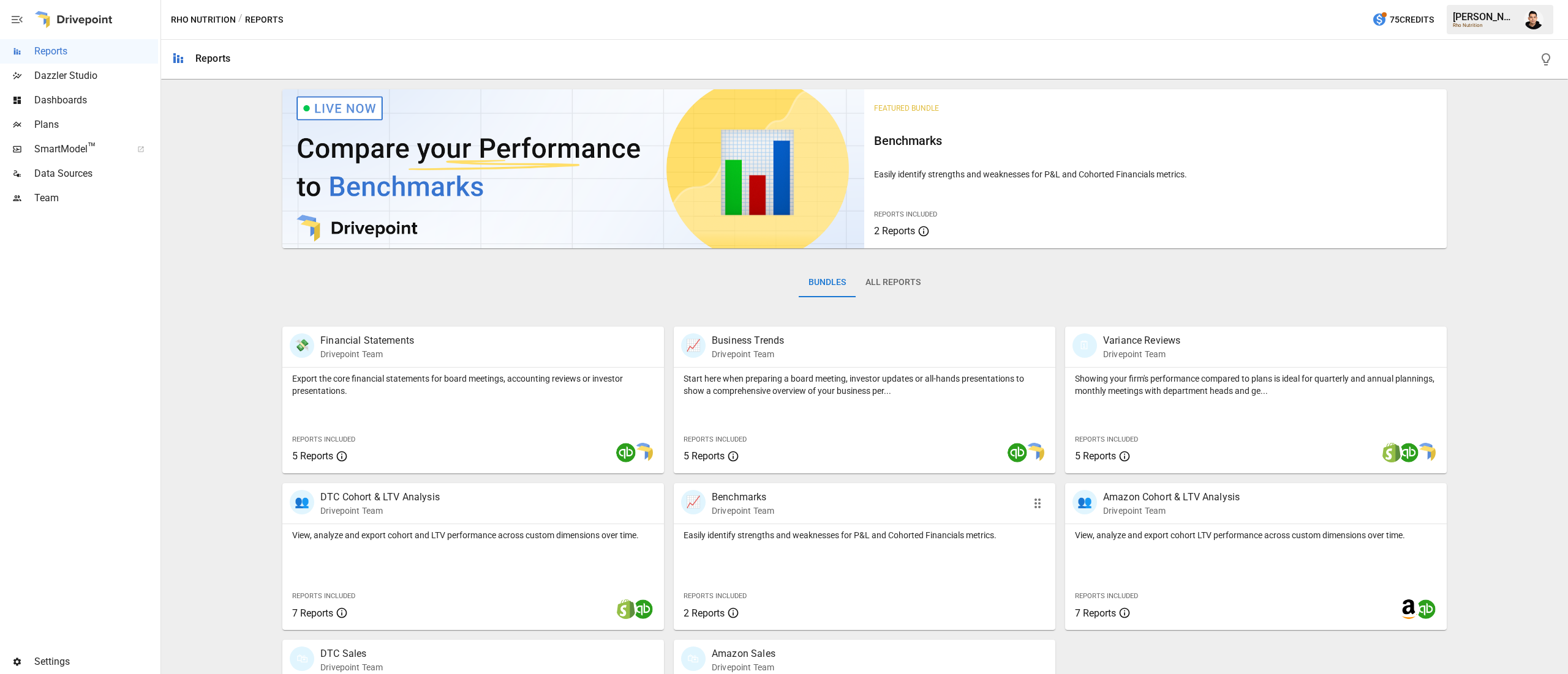
scroll to position [117, 0]
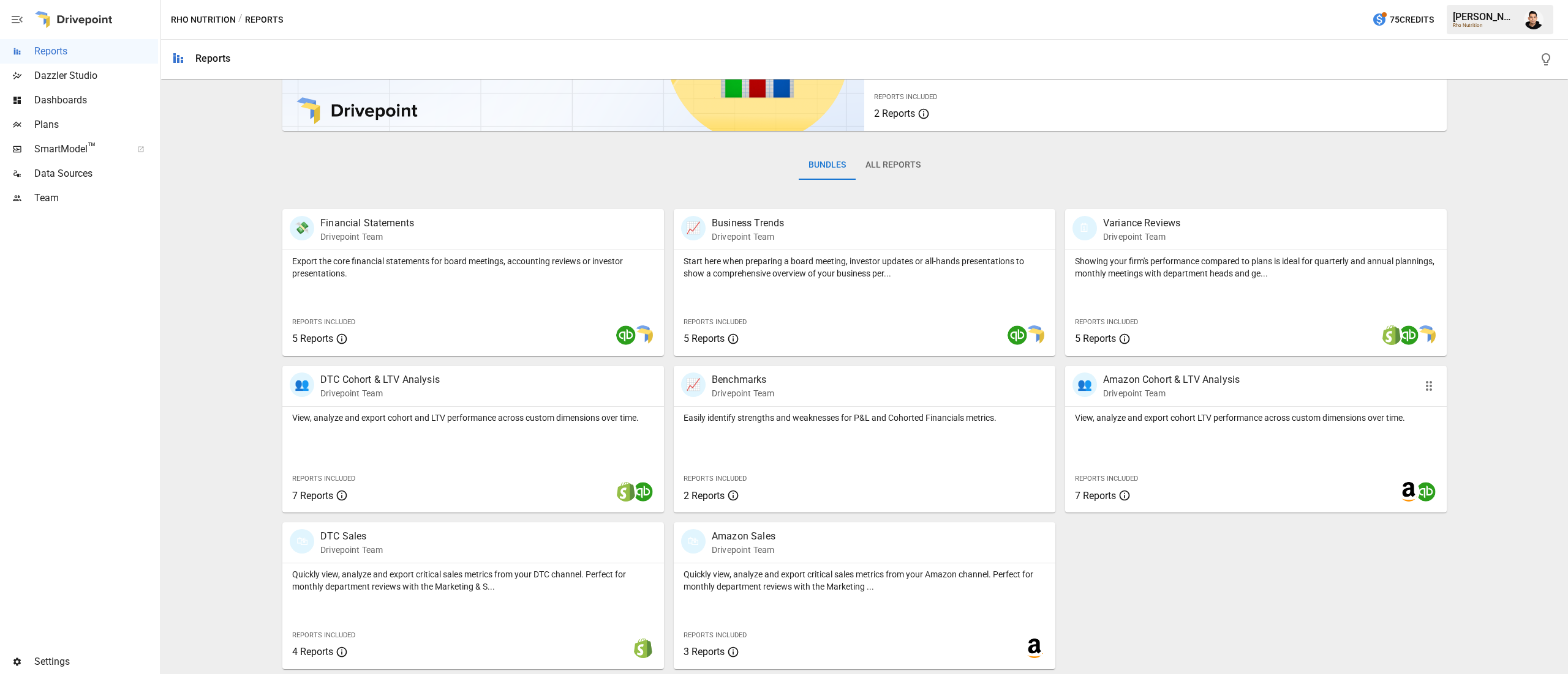
click at [1194, 457] on div "View, analyze and export cohort LTV performance across custom dimensions over t…" at bounding box center [1255, 460] width 382 height 106
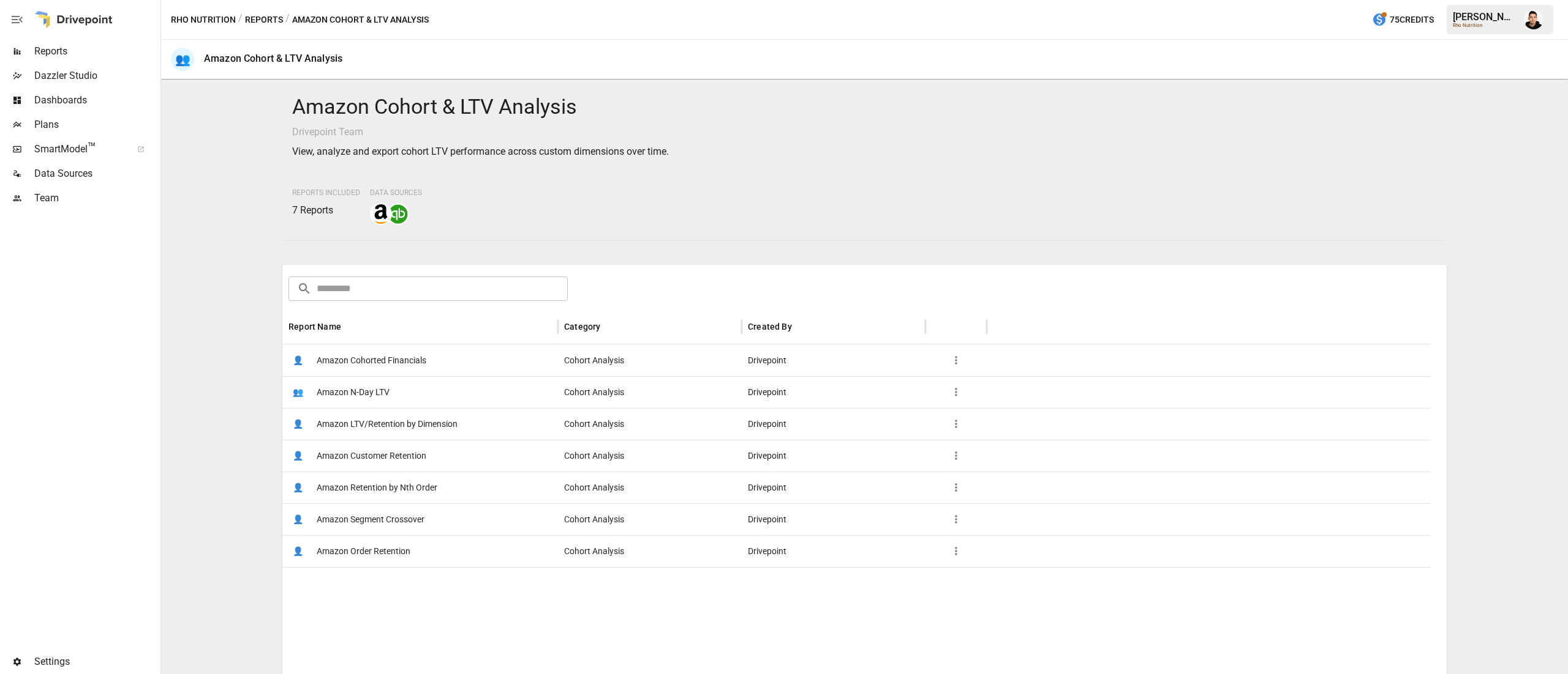
click at [410, 461] on span "Amazon Customer Retention" at bounding box center [371, 456] width 110 height 31
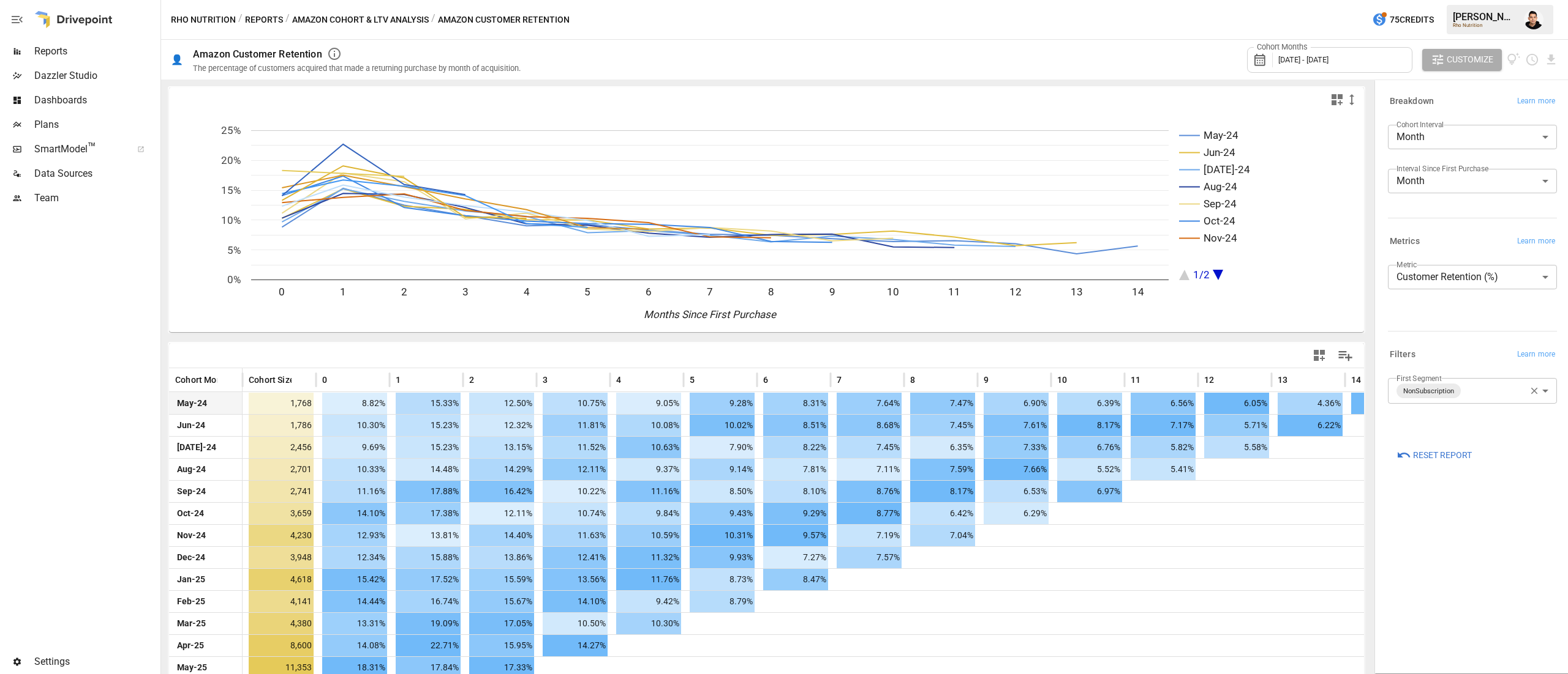
scroll to position [30, 0]
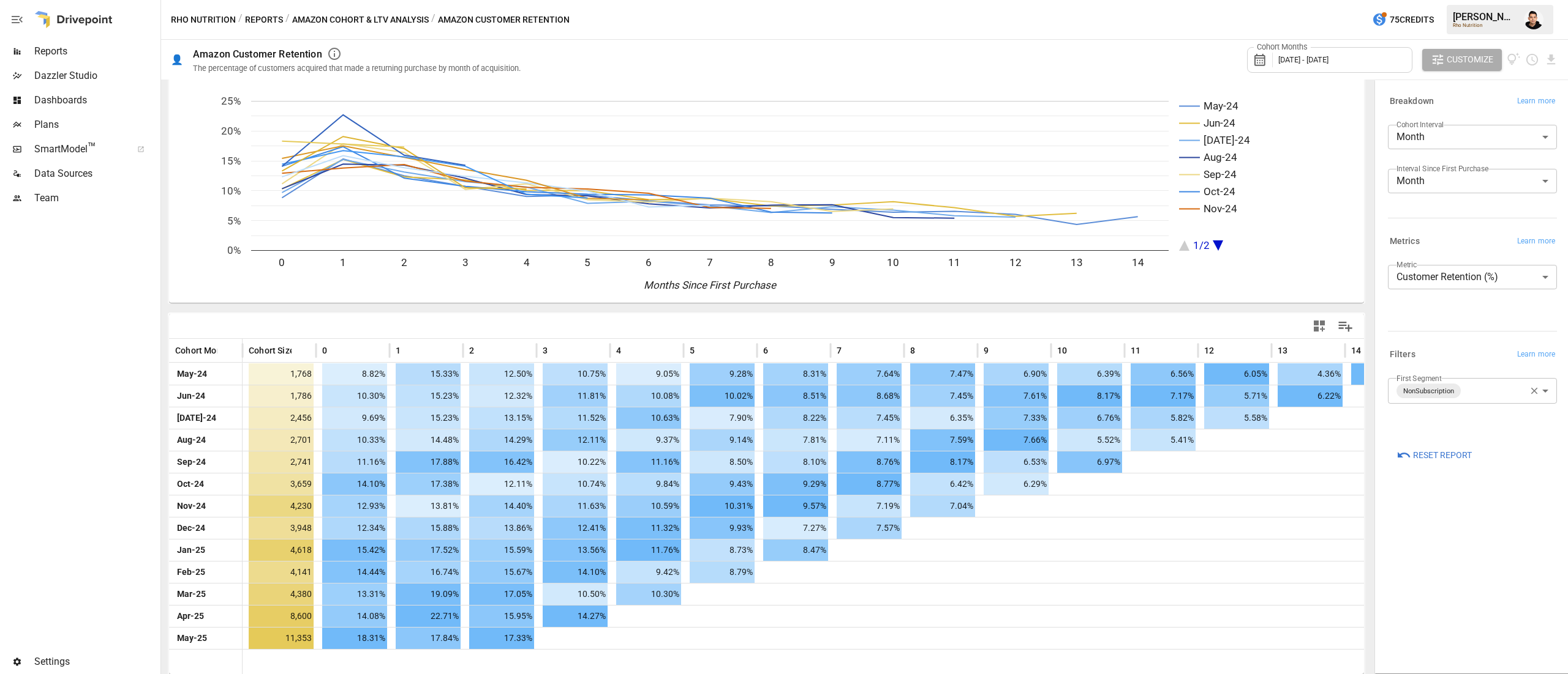
click at [1460, 457] on span "Reset Report" at bounding box center [1442, 456] width 59 height 16
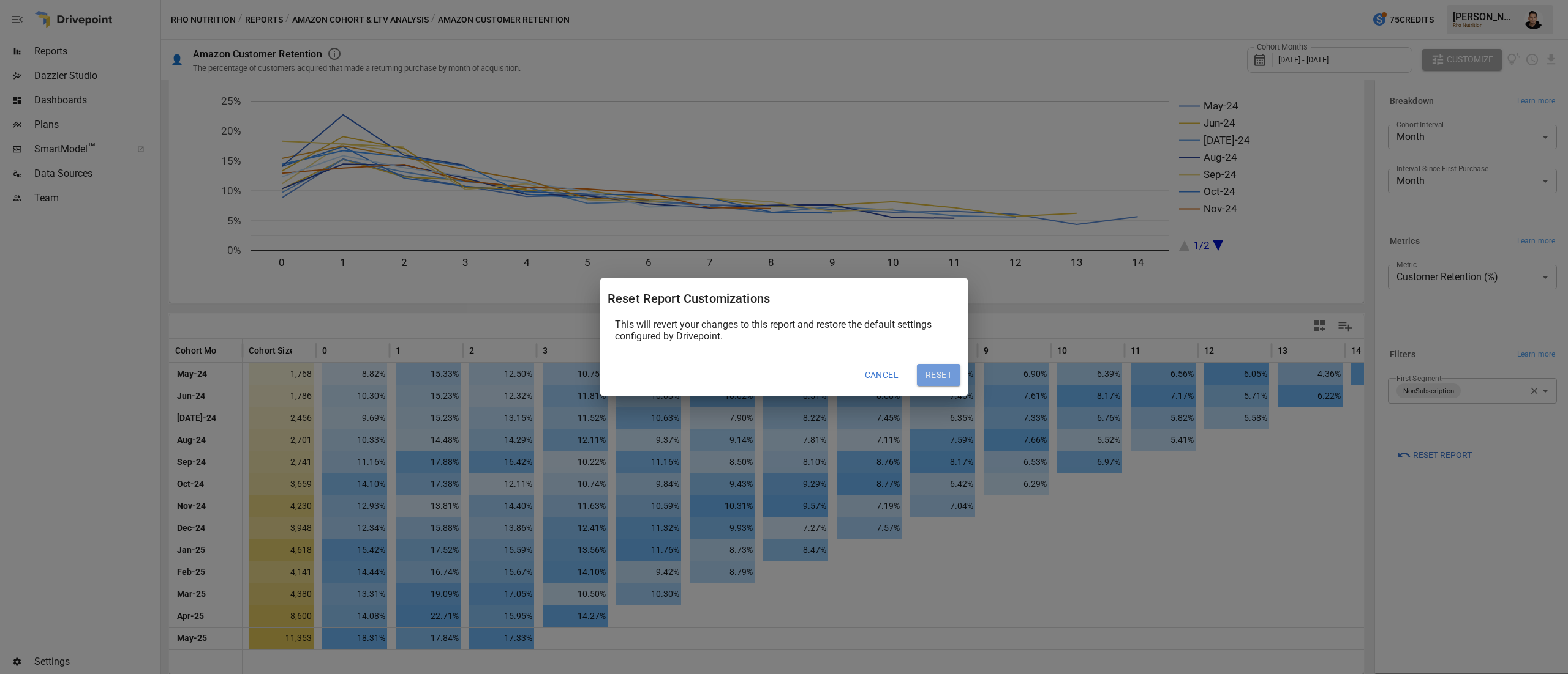
click at [928, 381] on button "Reset" at bounding box center [939, 374] width 43 height 22
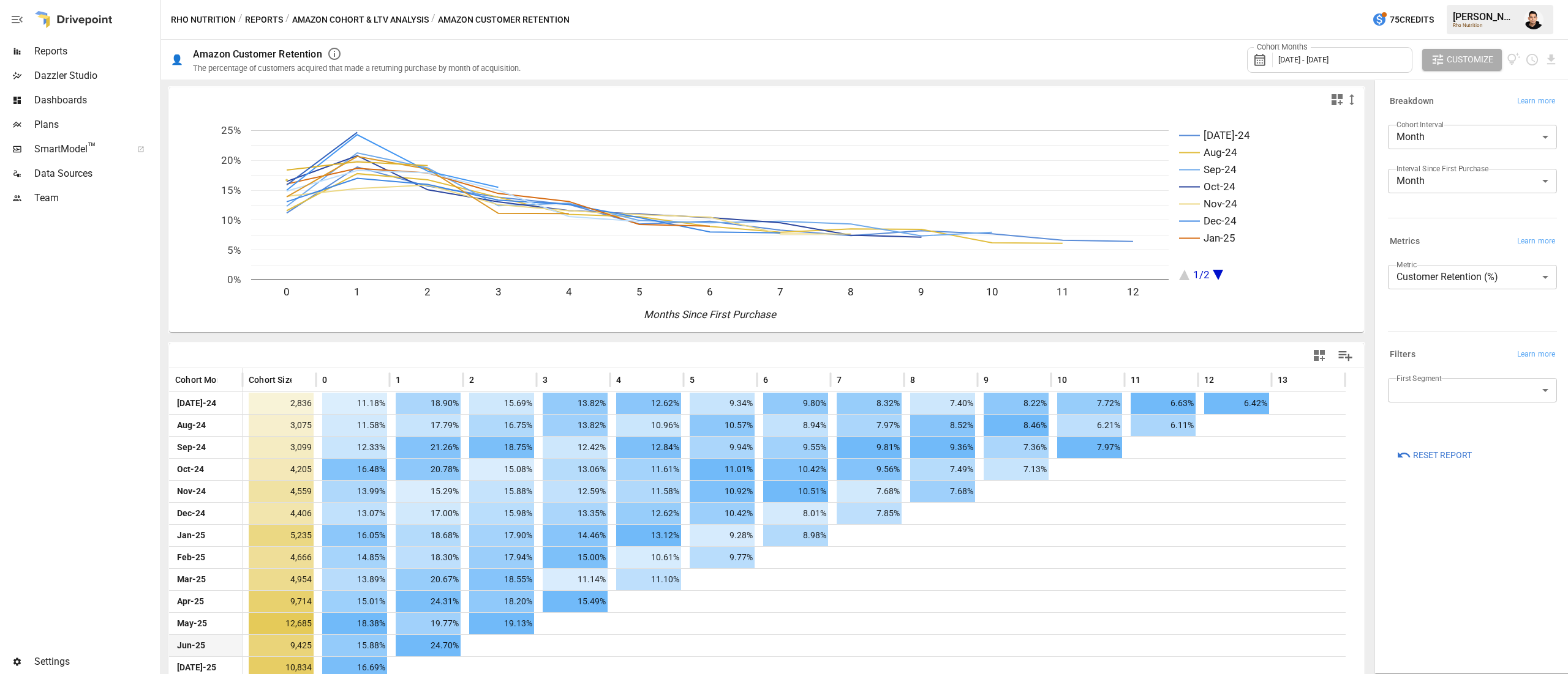
scroll to position [10, 0]
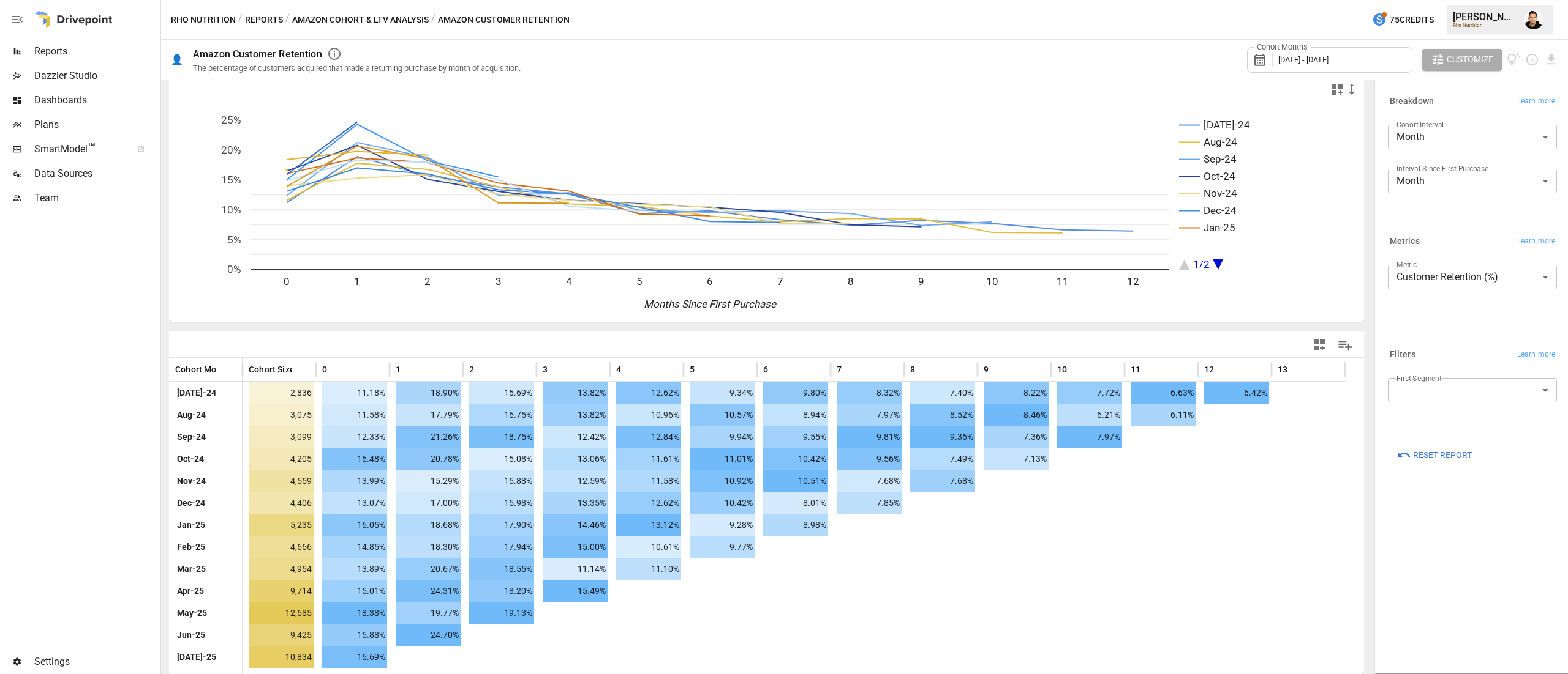
click at [1468, 404] on div "First Segment ​" at bounding box center [1472, 394] width 169 height 34
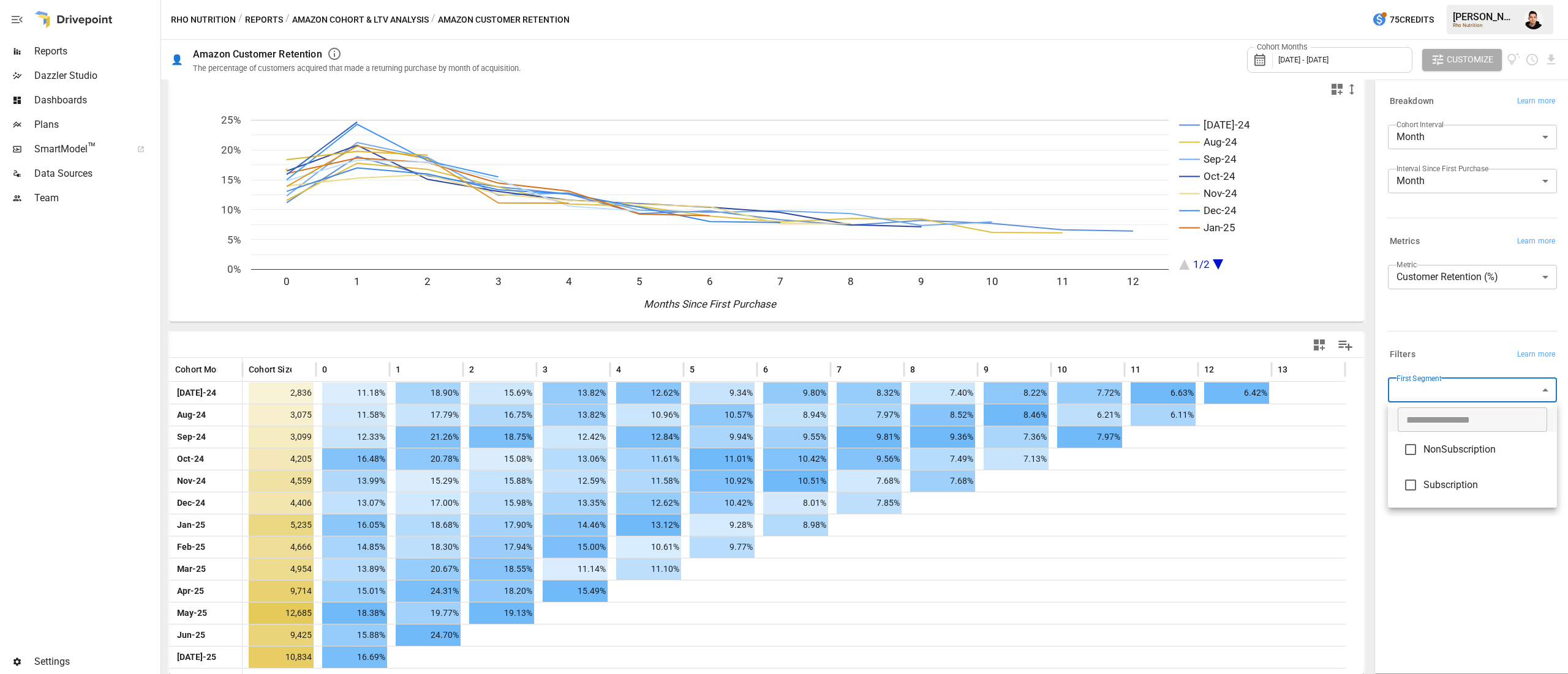
click at [1456, 0] on body "Reports Dazzler Studio Dashboards Plans SmartModel ™ Data Sources Team Settings…" at bounding box center [784, 0] width 1568 height 0
click at [1449, 447] on span "NonSubscription" at bounding box center [1485, 449] width 123 height 15
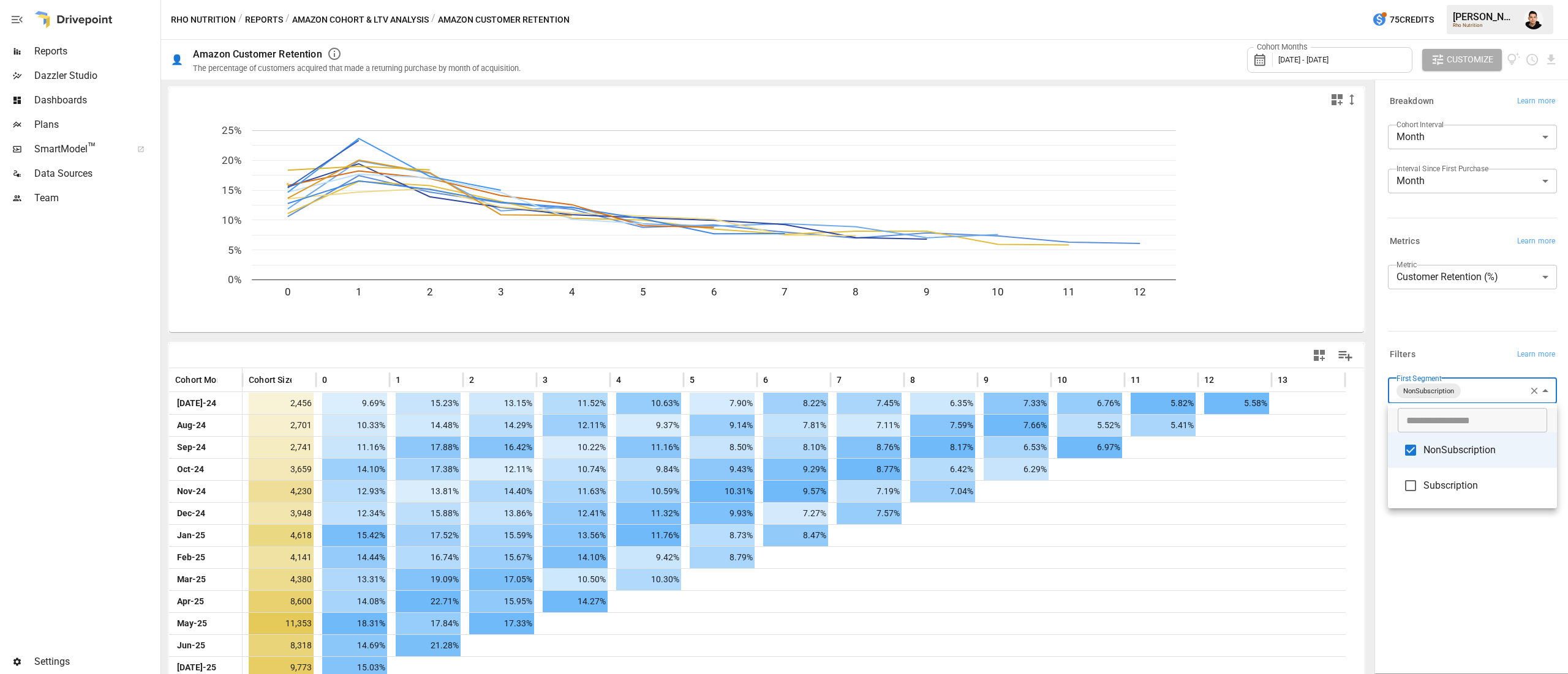
click at [1446, 322] on div at bounding box center [784, 337] width 1568 height 674
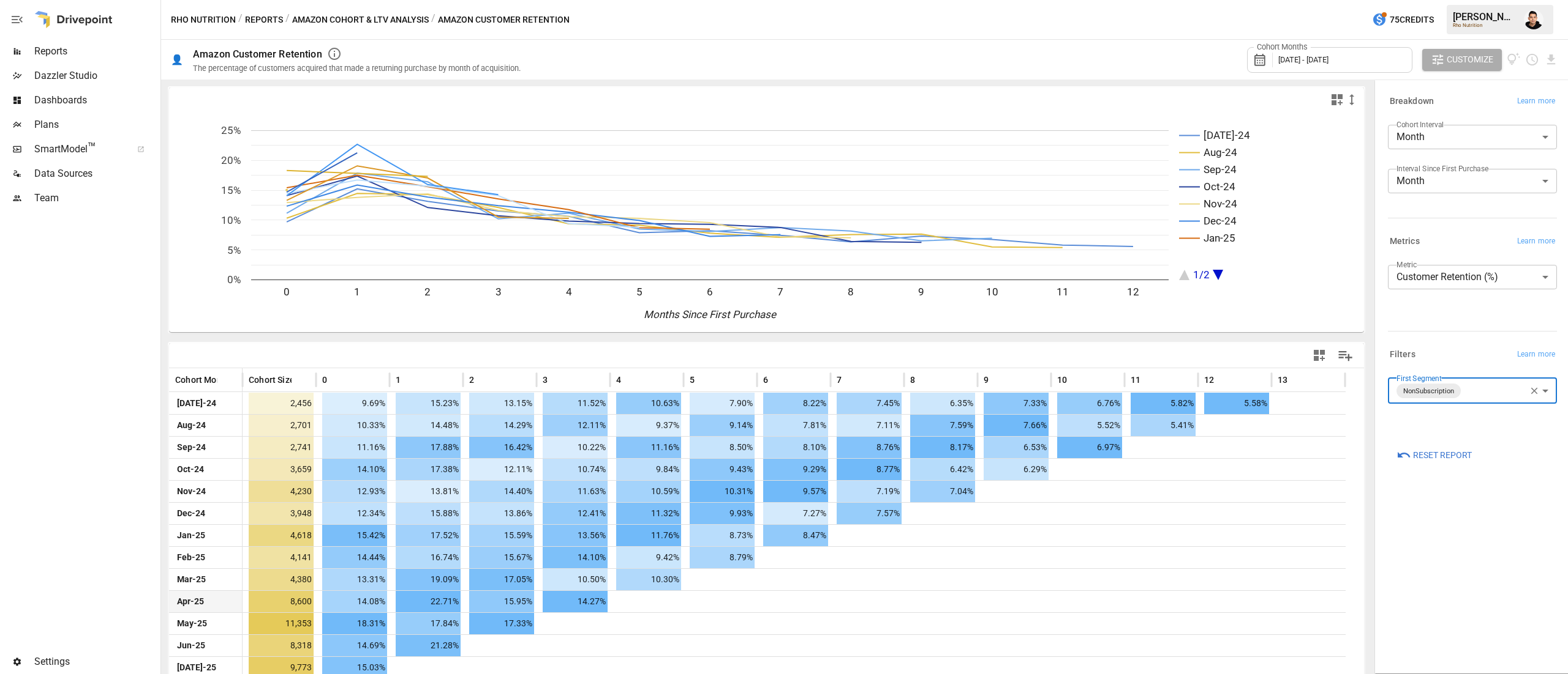
scroll to position [10, 0]
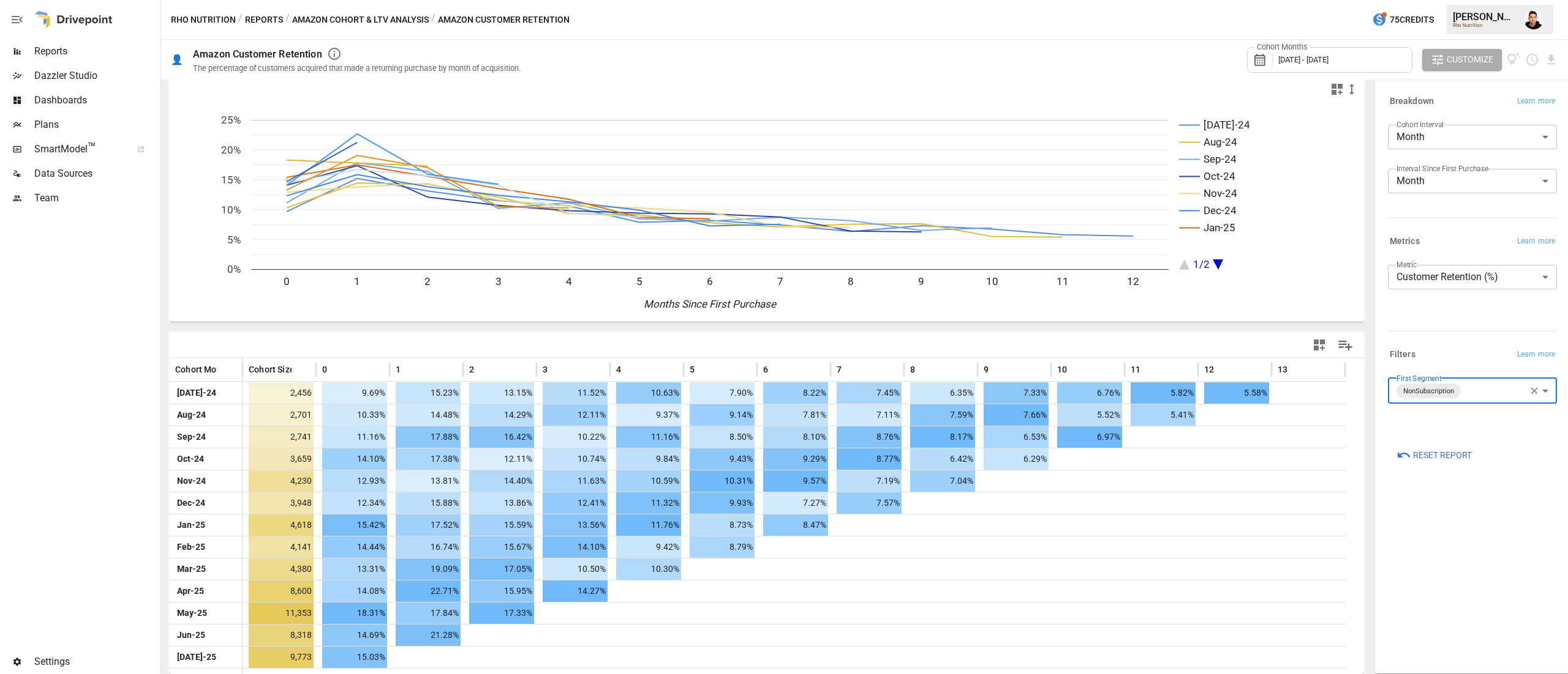
click at [1471, 503] on div "**********" at bounding box center [1472, 377] width 189 height 587
click at [1460, 0] on body "Reports Dazzler Studio Dashboards Plans SmartModel ™ Data Sources Team Settings…" at bounding box center [784, 0] width 1568 height 0
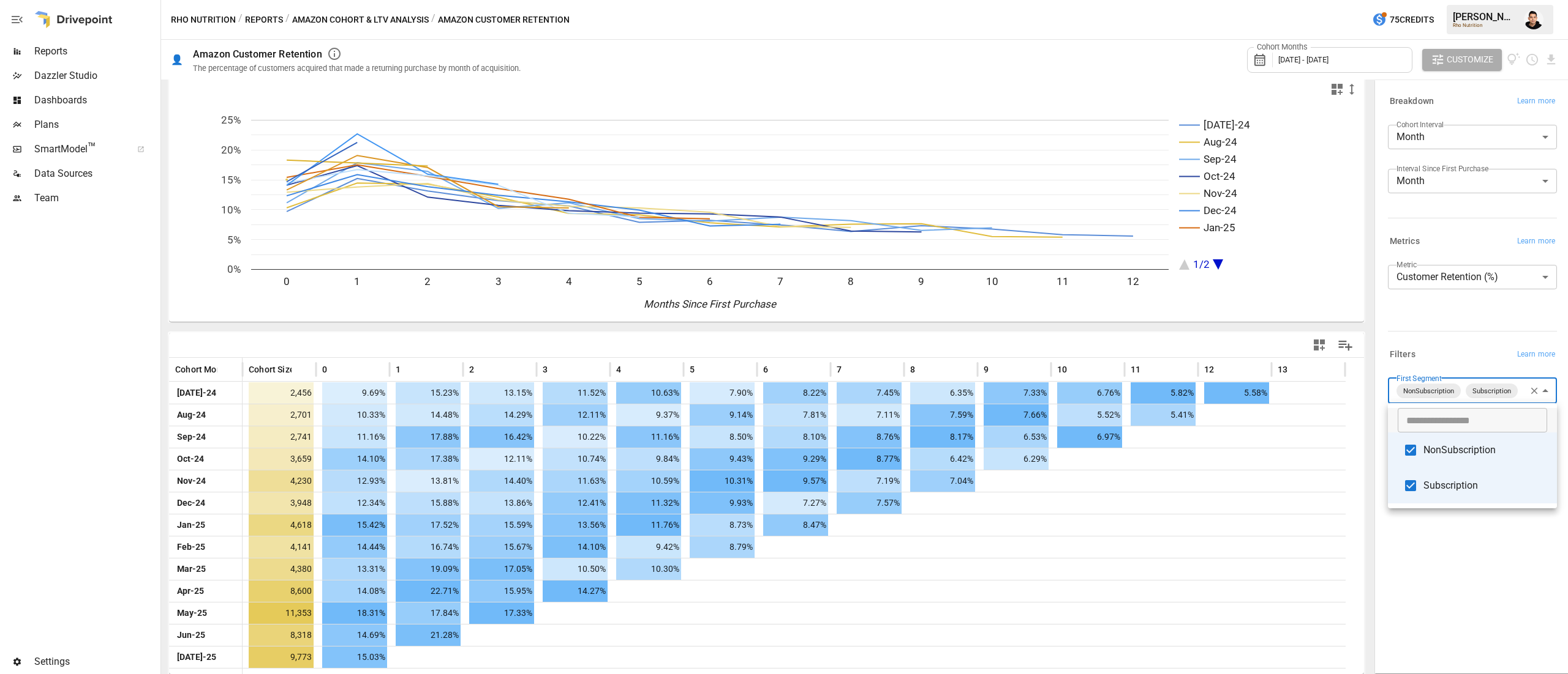
type input "**********"
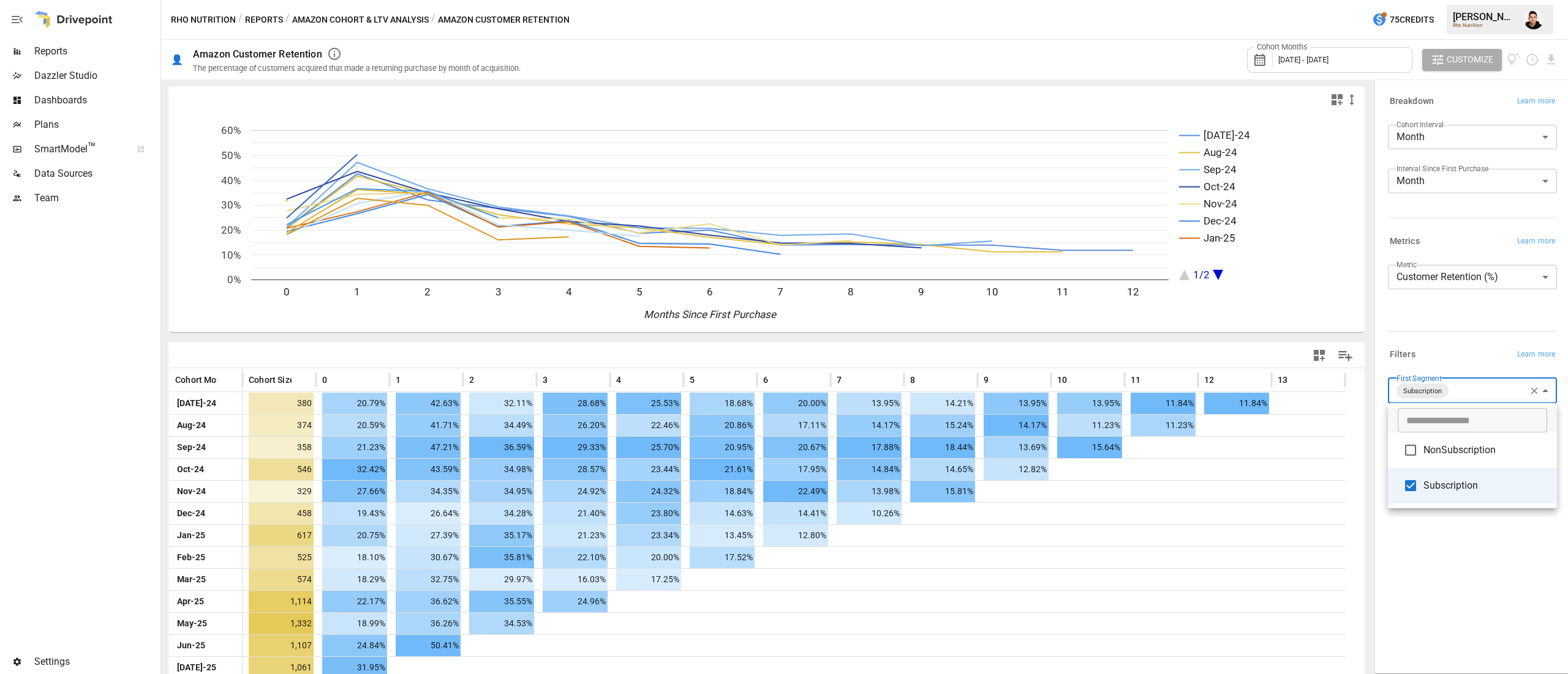
click at [1425, 579] on div at bounding box center [784, 337] width 1568 height 674
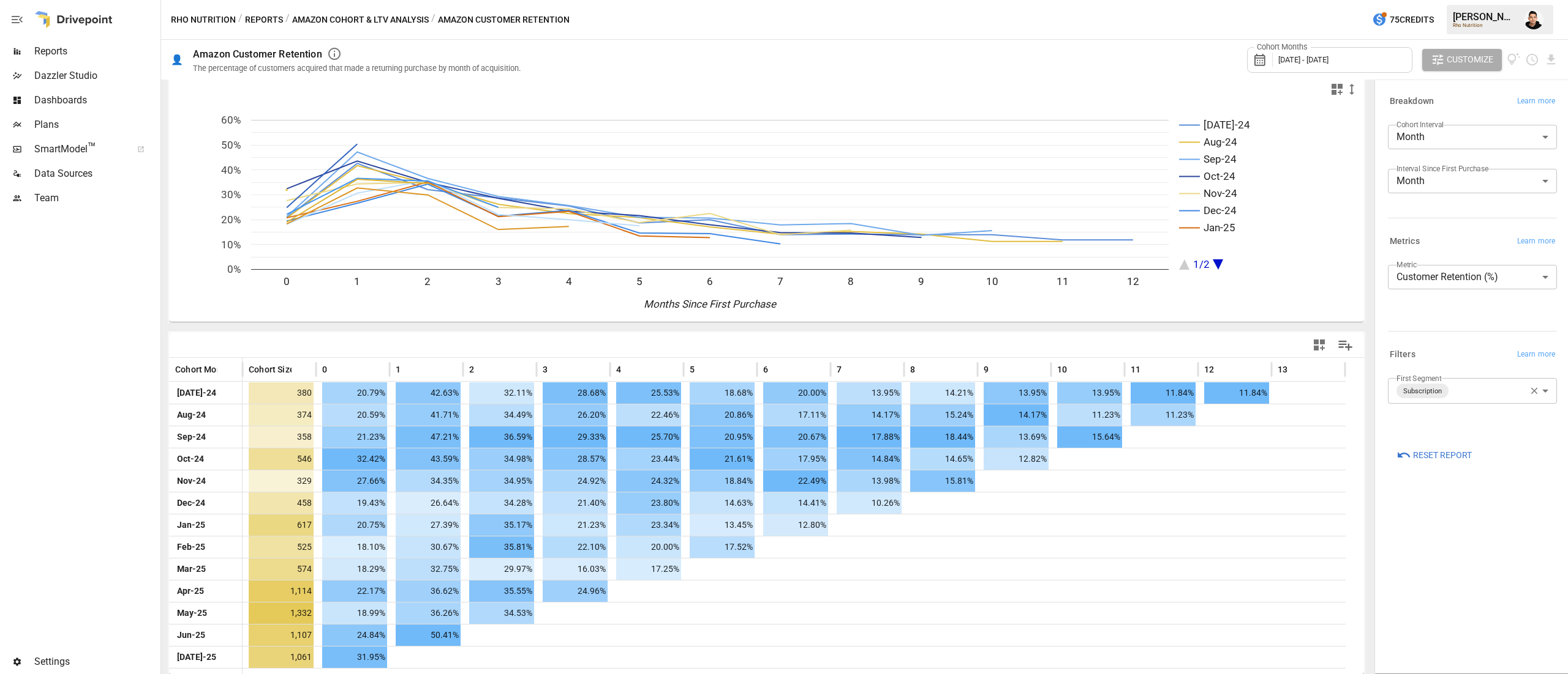
click at [376, 18] on button "Amazon Cohort & LTV Analysis" at bounding box center [360, 20] width 136 height 16
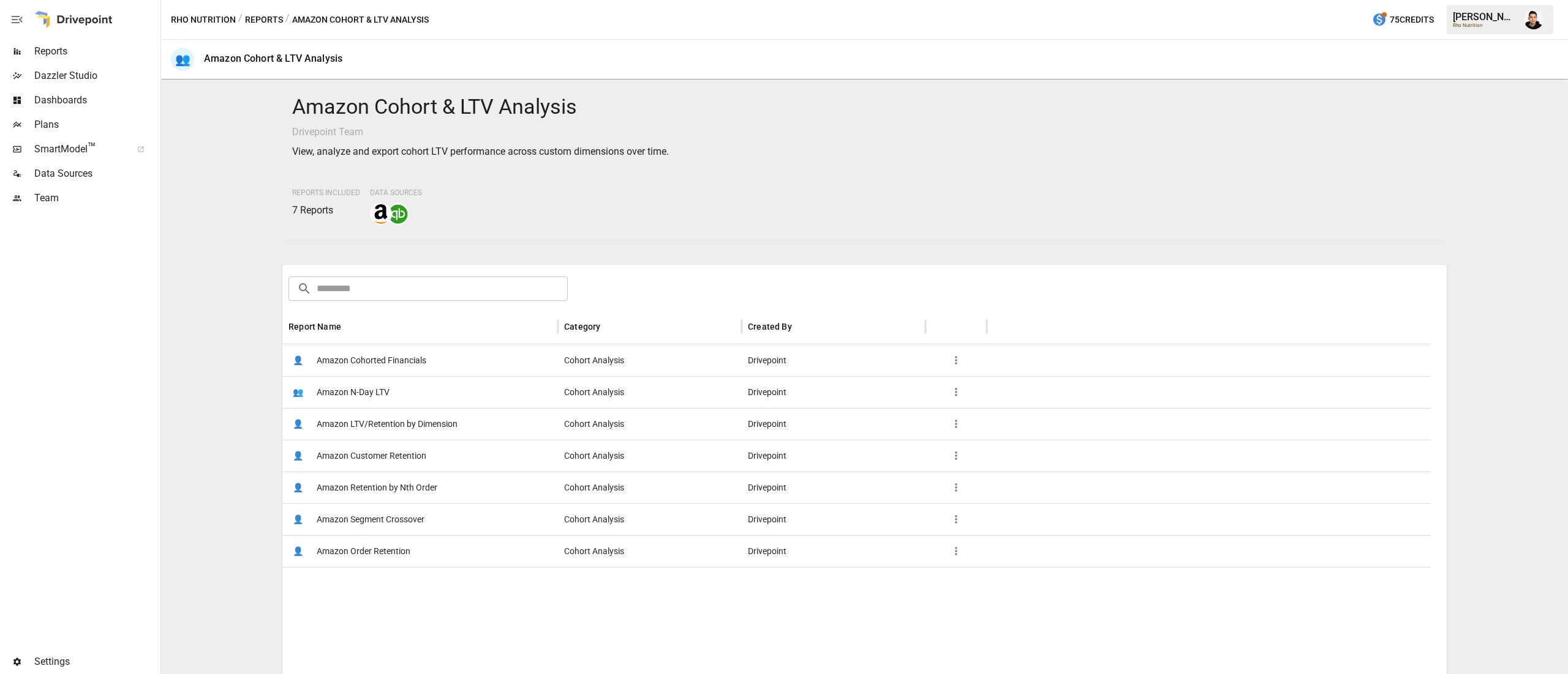
click at [411, 515] on span "Amazon Segment Crossover" at bounding box center [370, 520] width 108 height 31
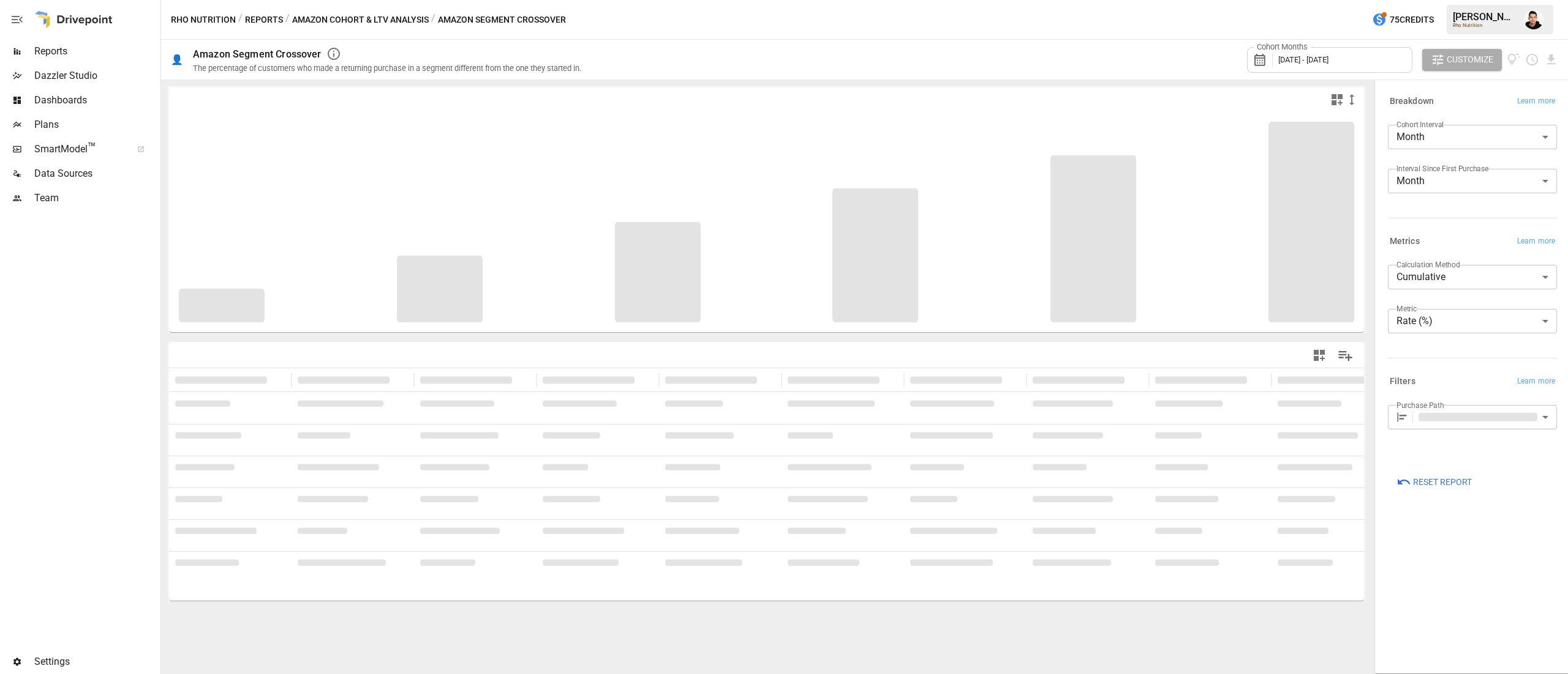
type input "**********"
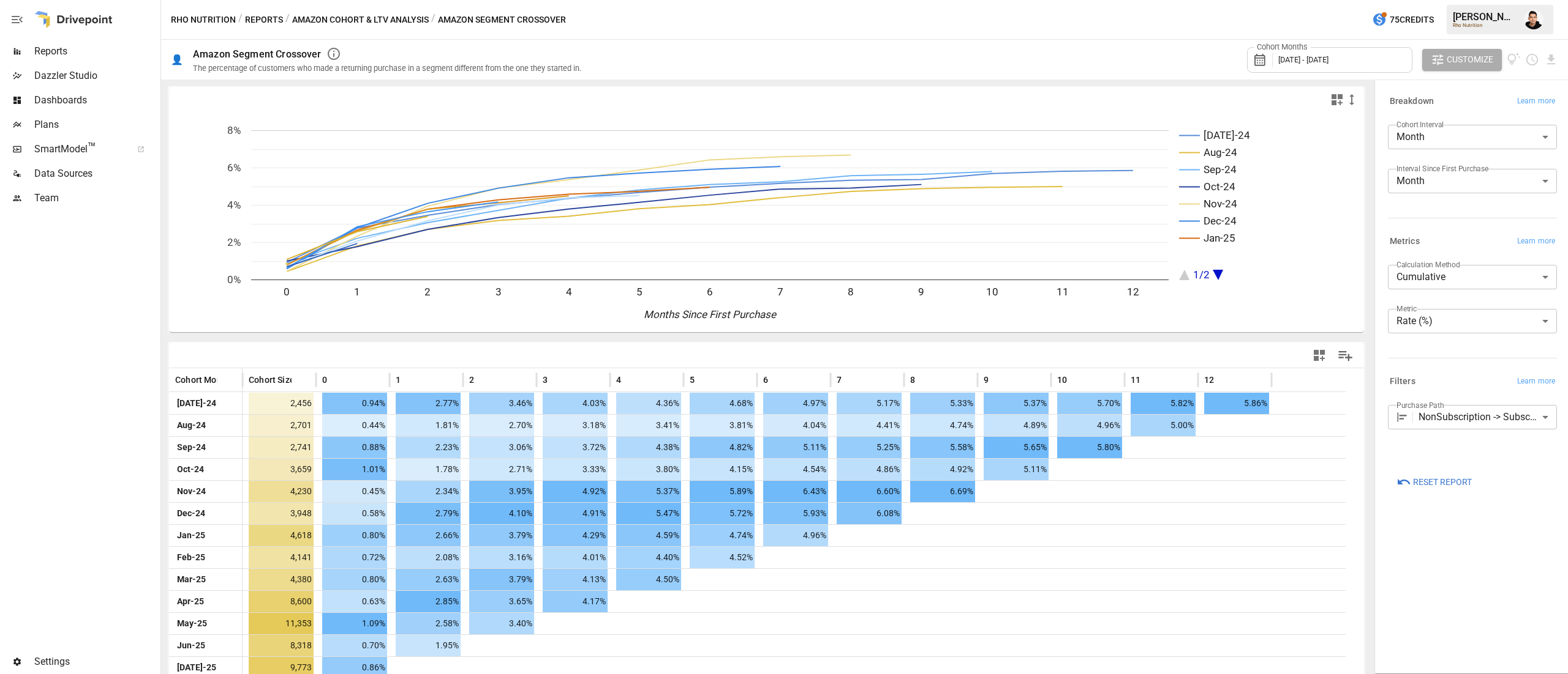
scroll to position [10, 0]
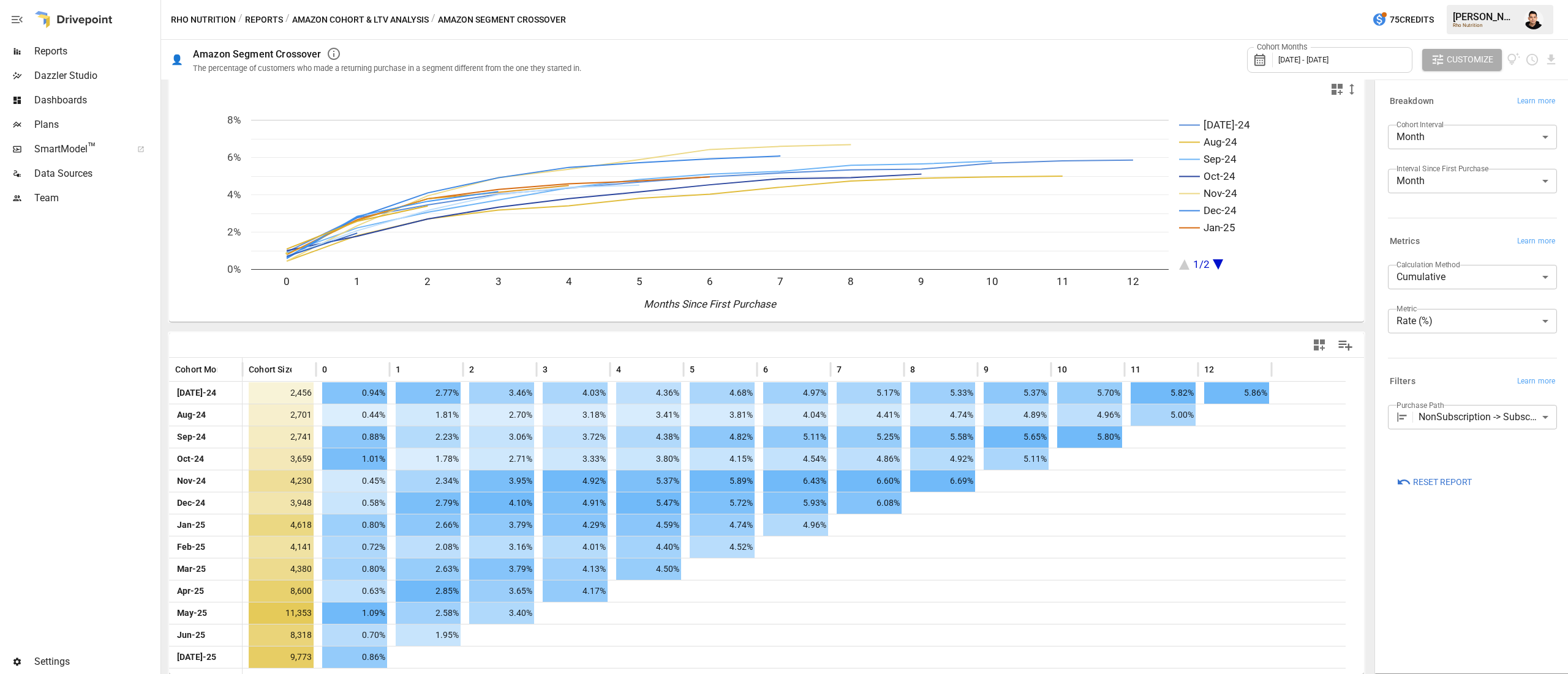
drag, startPoint x: 1401, startPoint y: 459, endPoint x: 1487, endPoint y: 552, distance: 126.7
click at [1487, 552] on div "**********" at bounding box center [1472, 377] width 189 height 587
drag, startPoint x: 627, startPoint y: 557, endPoint x: 566, endPoint y: 528, distance: 67.5
click at [566, 528] on div "[DATE]-24 2,456 0.94% 2.77% 3.46% 4.03% 4.36% 4.68% 4.97% 5.17% 5.33% 5.37% 5.7…" at bounding box center [756, 525] width 1176 height 287
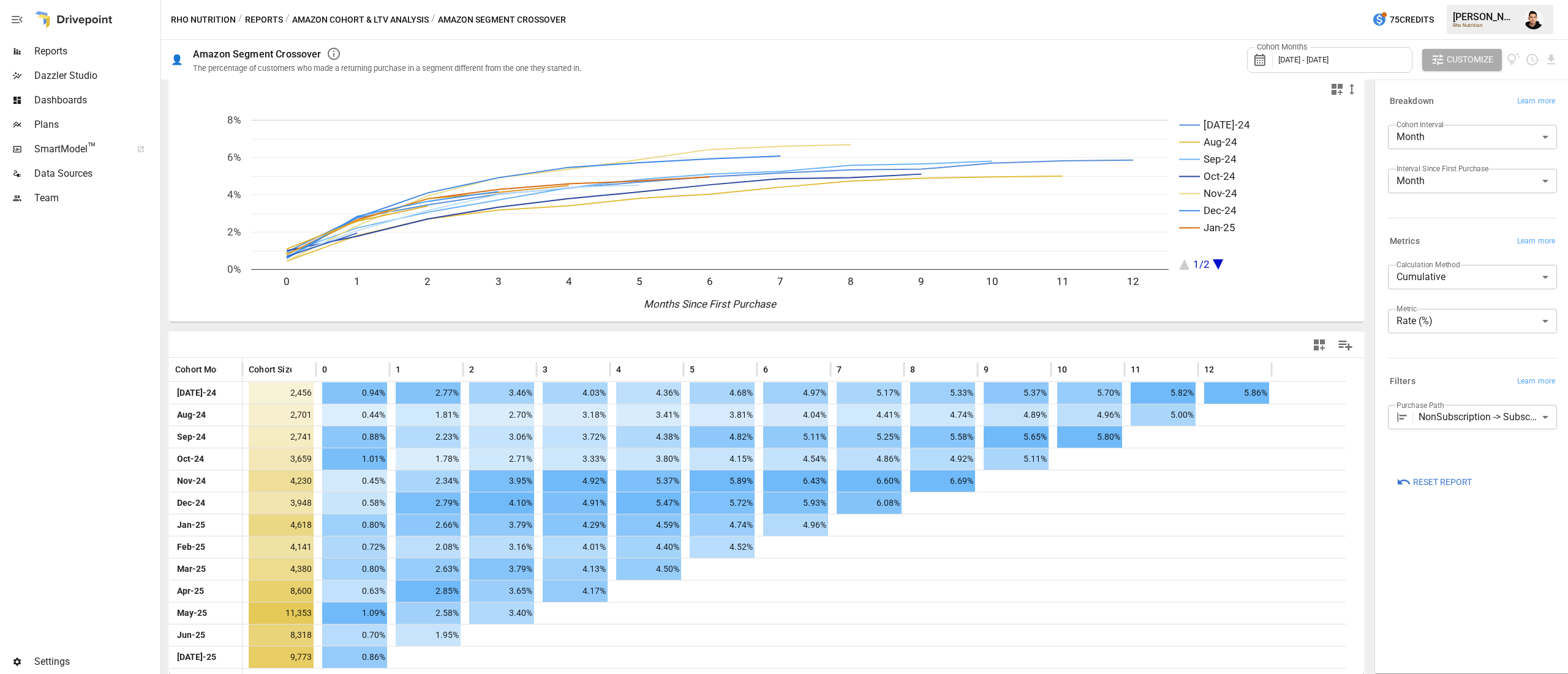
click at [1485, 572] on div "**********" at bounding box center [1472, 377] width 189 height 587
